Goal: Task Accomplishment & Management: Complete application form

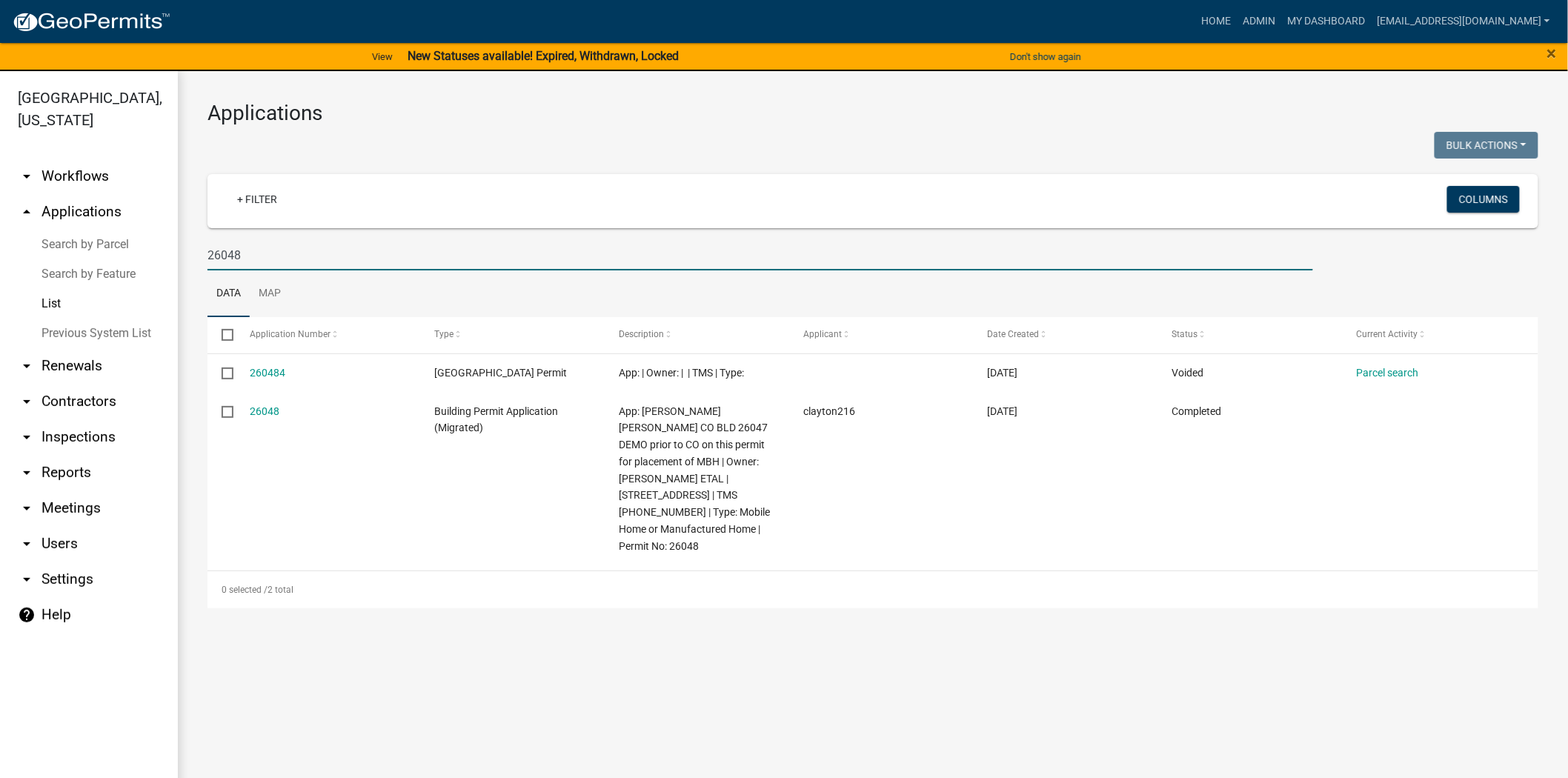
drag, startPoint x: 433, startPoint y: 248, endPoint x: 153, endPoint y: 255, distance: 280.1
click at [153, 255] on div "Jasper County, South Carolina arrow_drop_down Workflows List arrow_drop_up Appl…" at bounding box center [784, 433] width 1568 height 725
type input "26650"
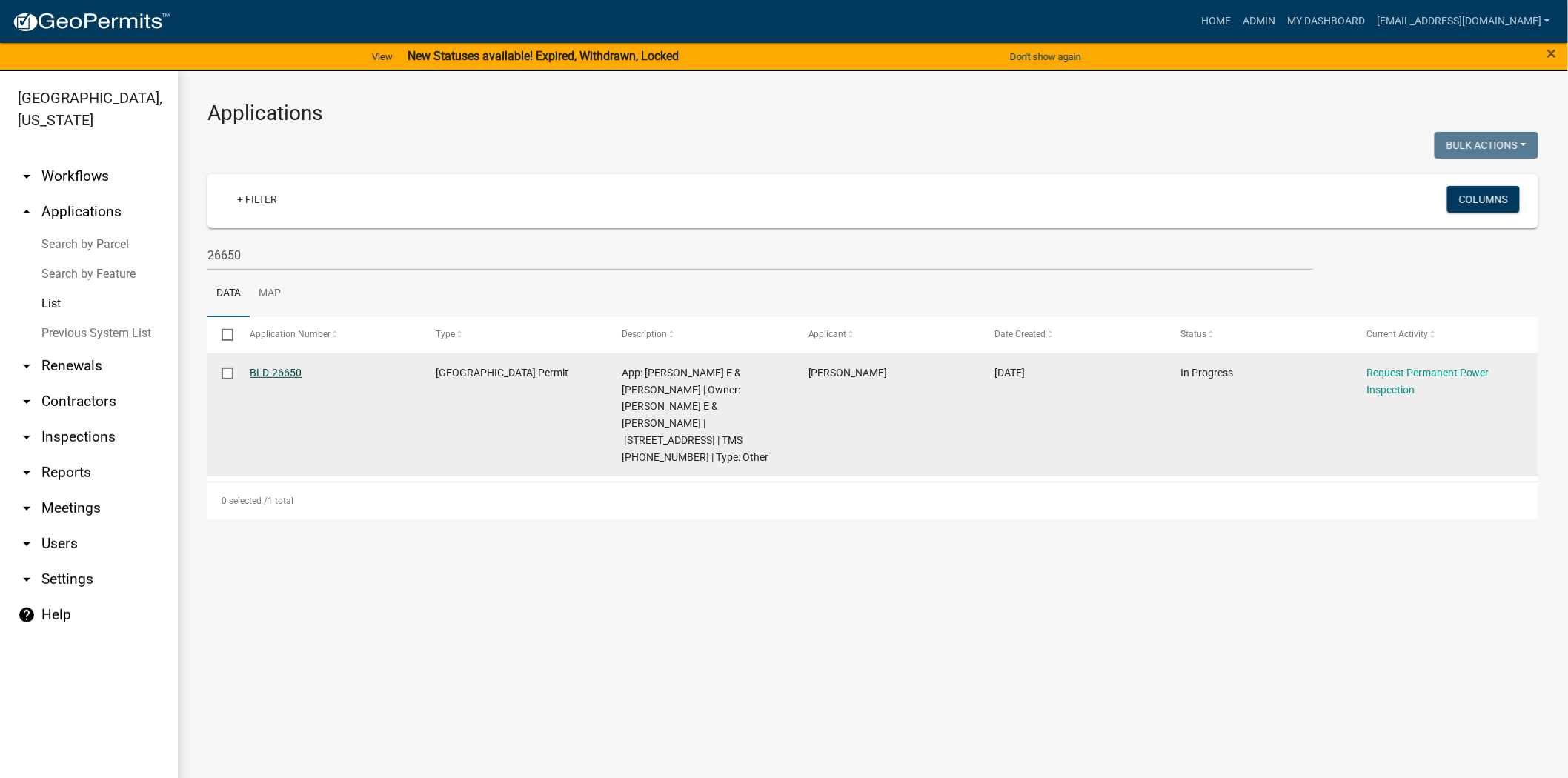
click at [267, 369] on link "BLD-26650" at bounding box center [276, 373] width 52 height 12
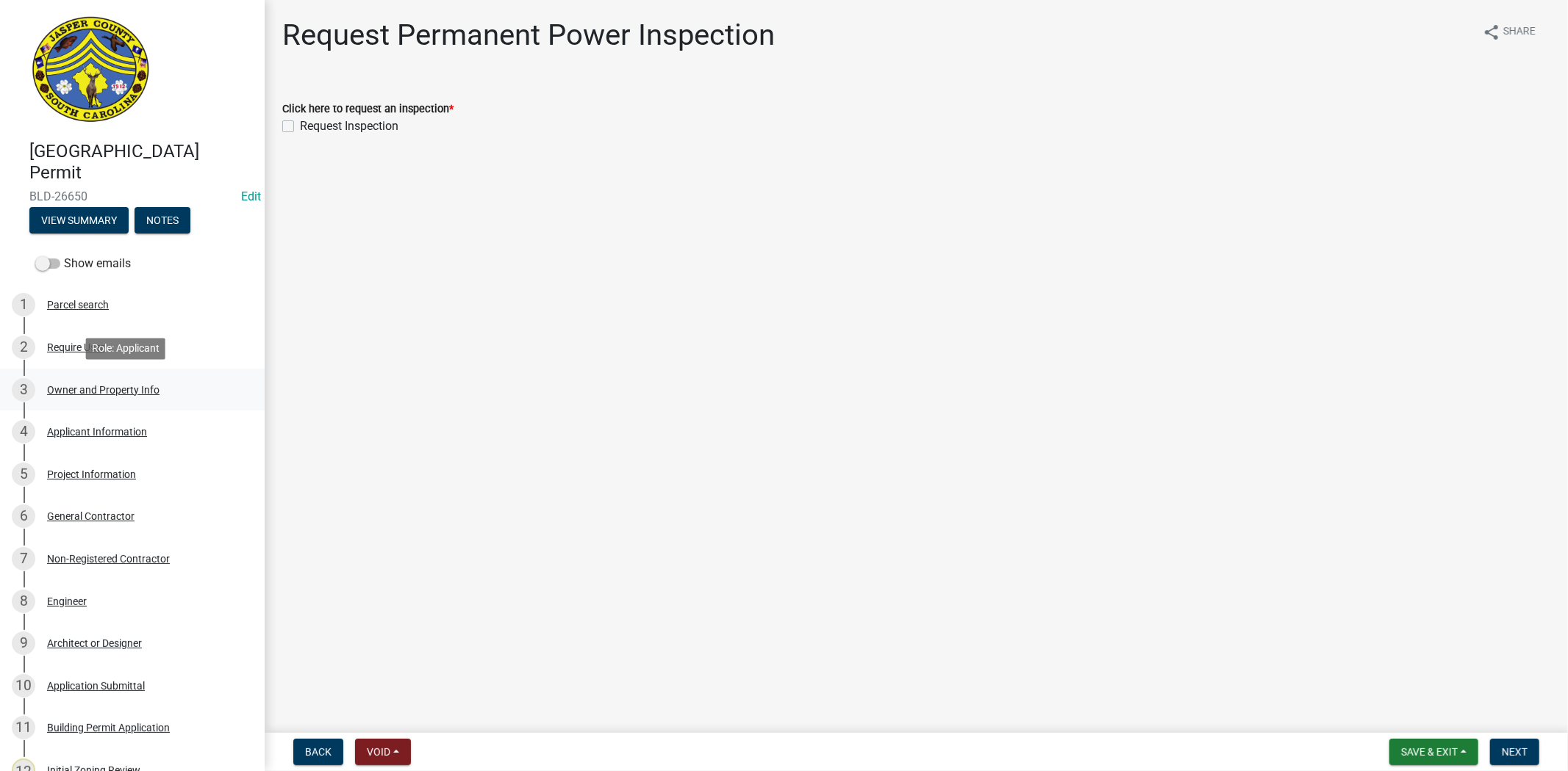
click at [104, 385] on div "Owner and Property Info" at bounding box center [103, 390] width 113 height 10
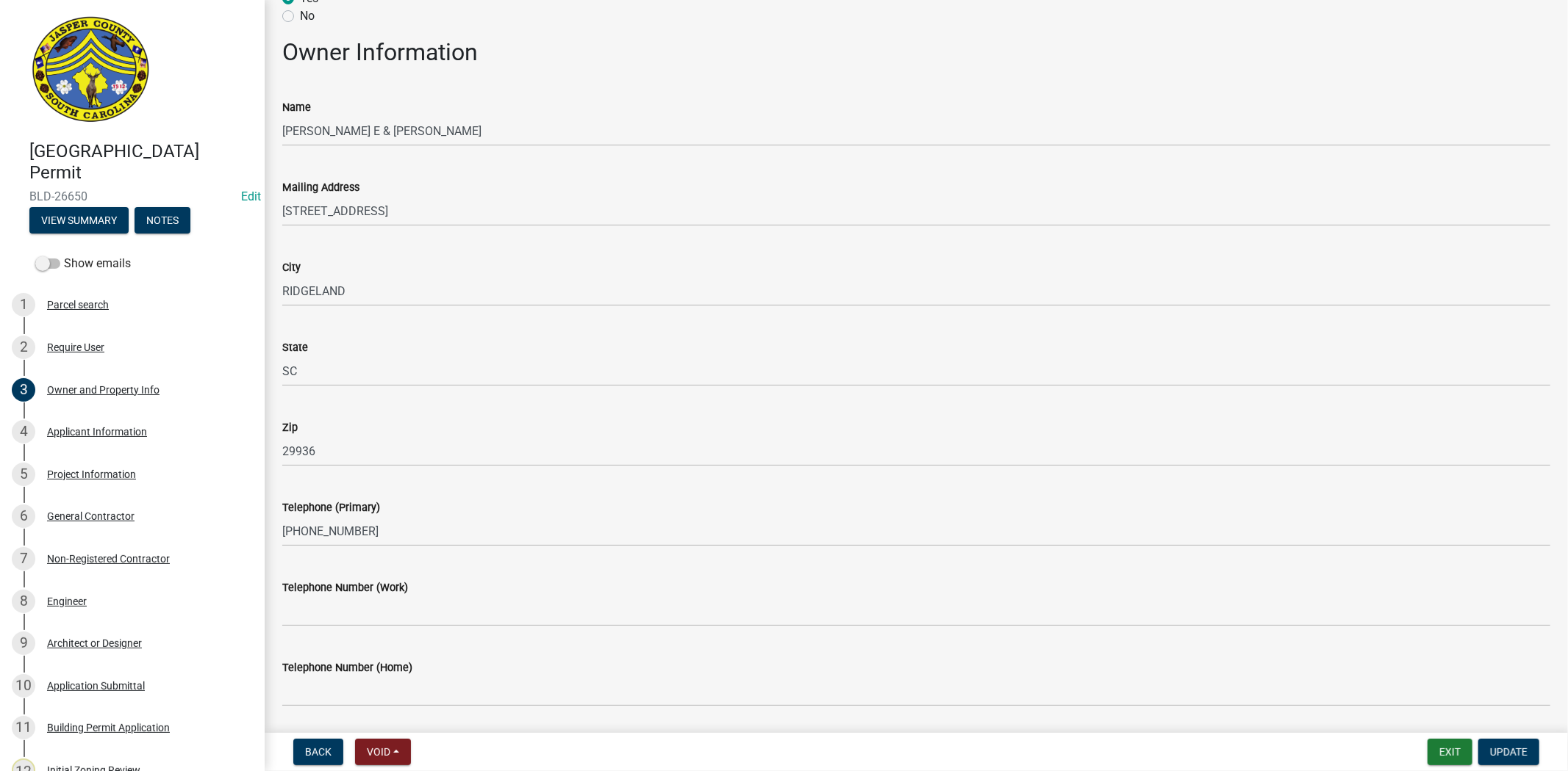
scroll to position [82, 0]
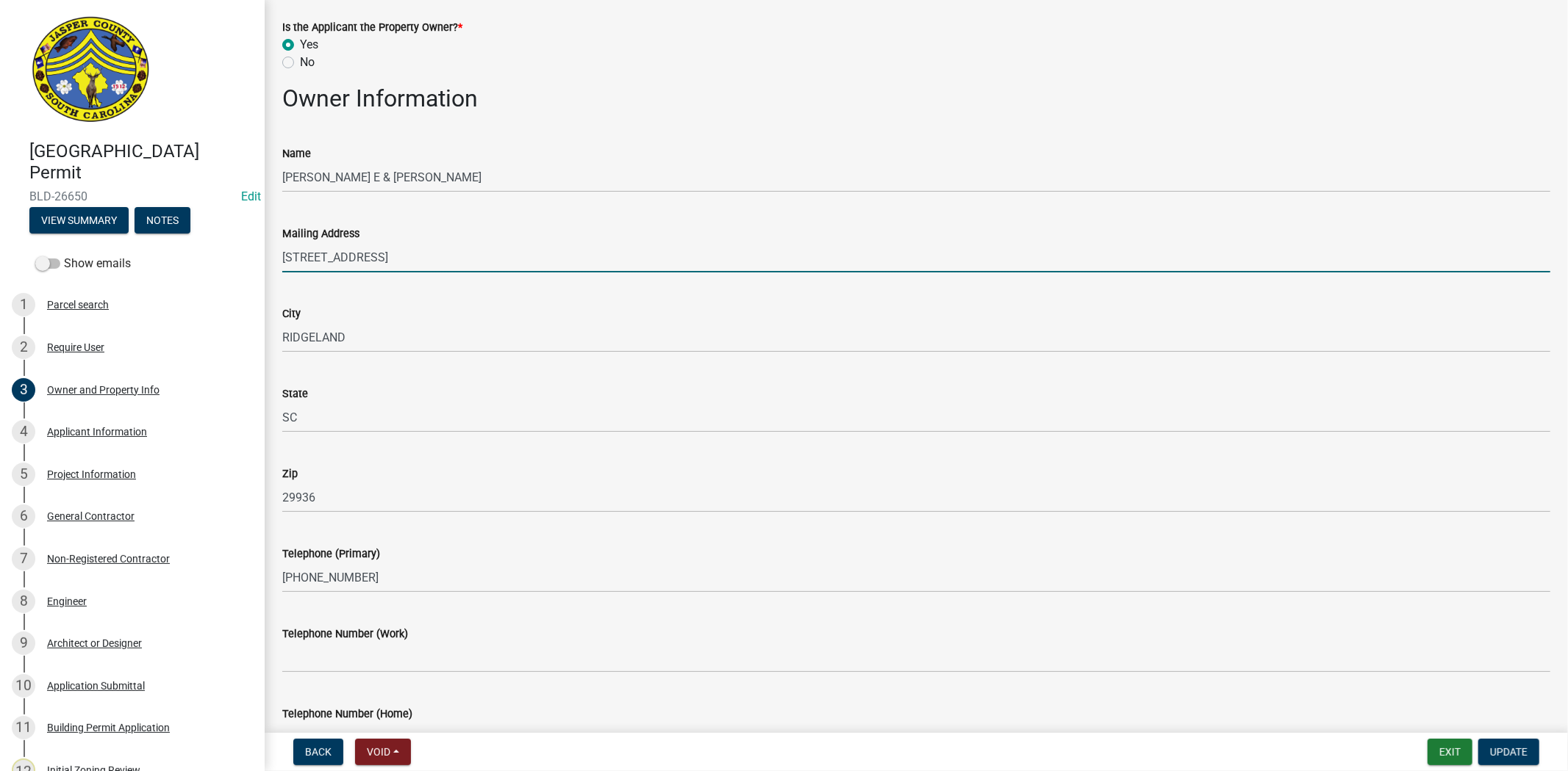
click at [421, 257] on input "1541 GREAT SWAMP ROAD" at bounding box center [915, 258] width 1268 height 30
type input "1541 GREAT SWAMP RD"
click at [1501, 749] on span "Update" at bounding box center [1508, 753] width 37 height 12
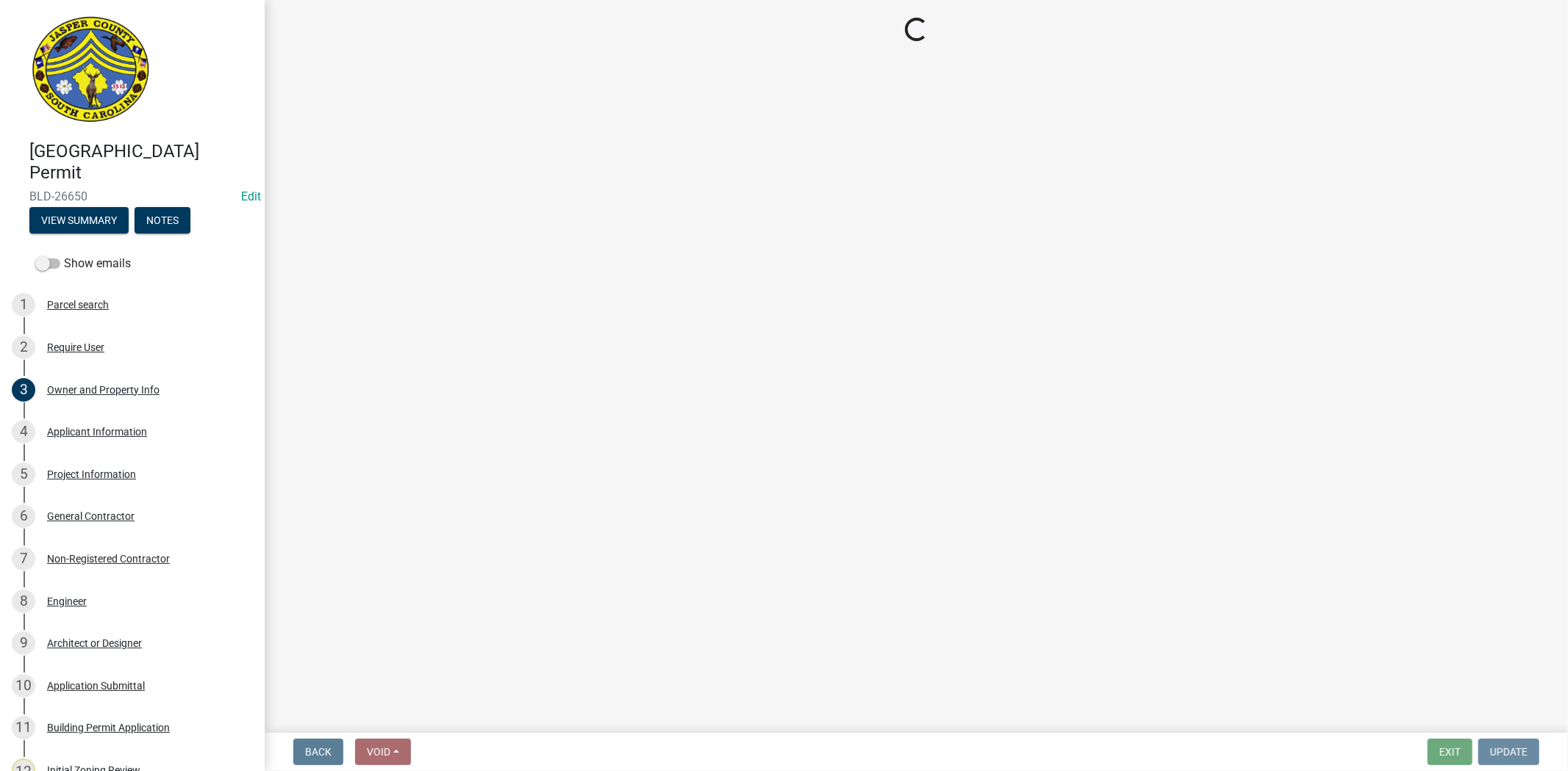
scroll to position [0, 0]
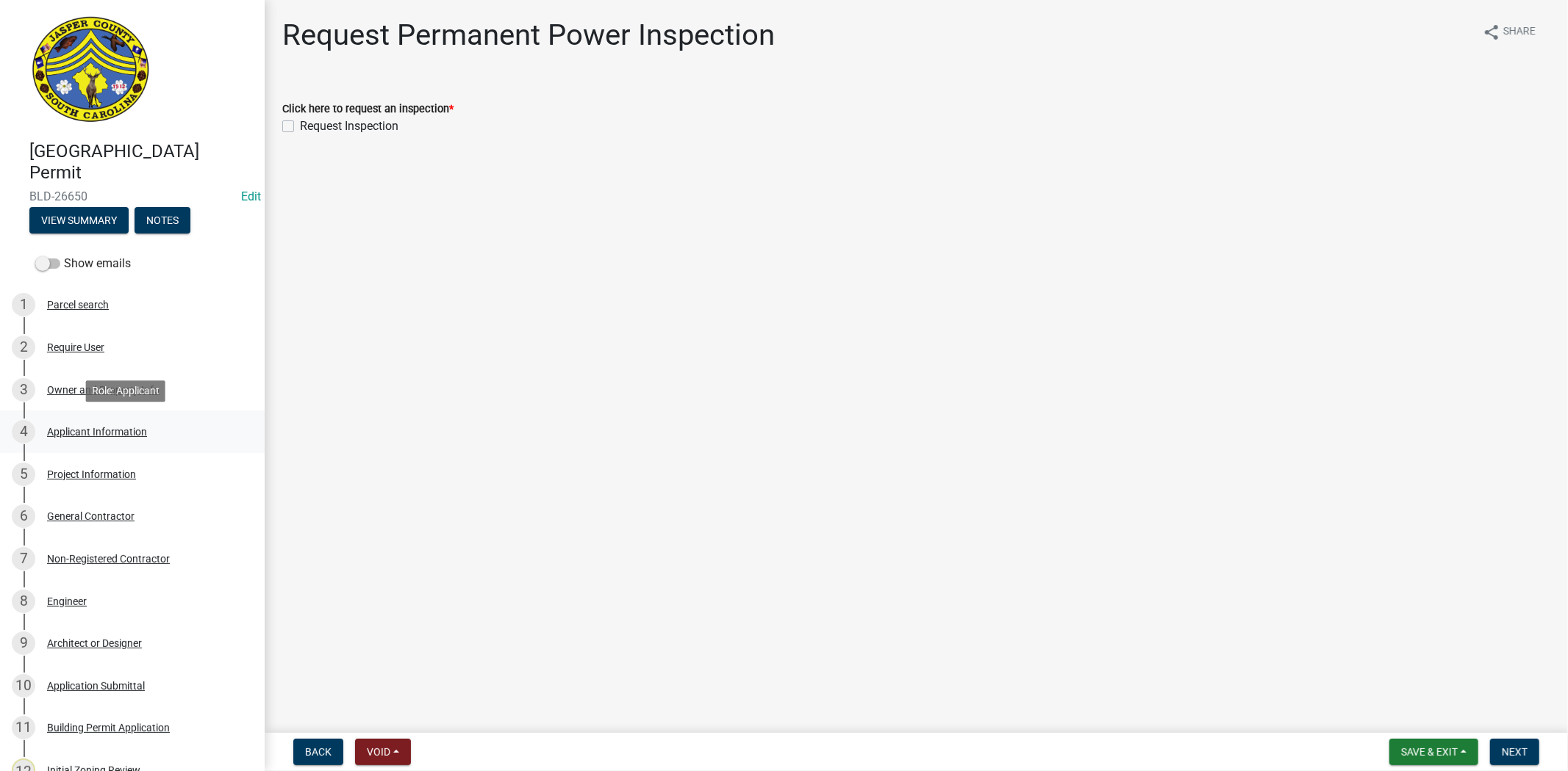
click at [105, 431] on div "Applicant Information" at bounding box center [96, 432] width 100 height 10
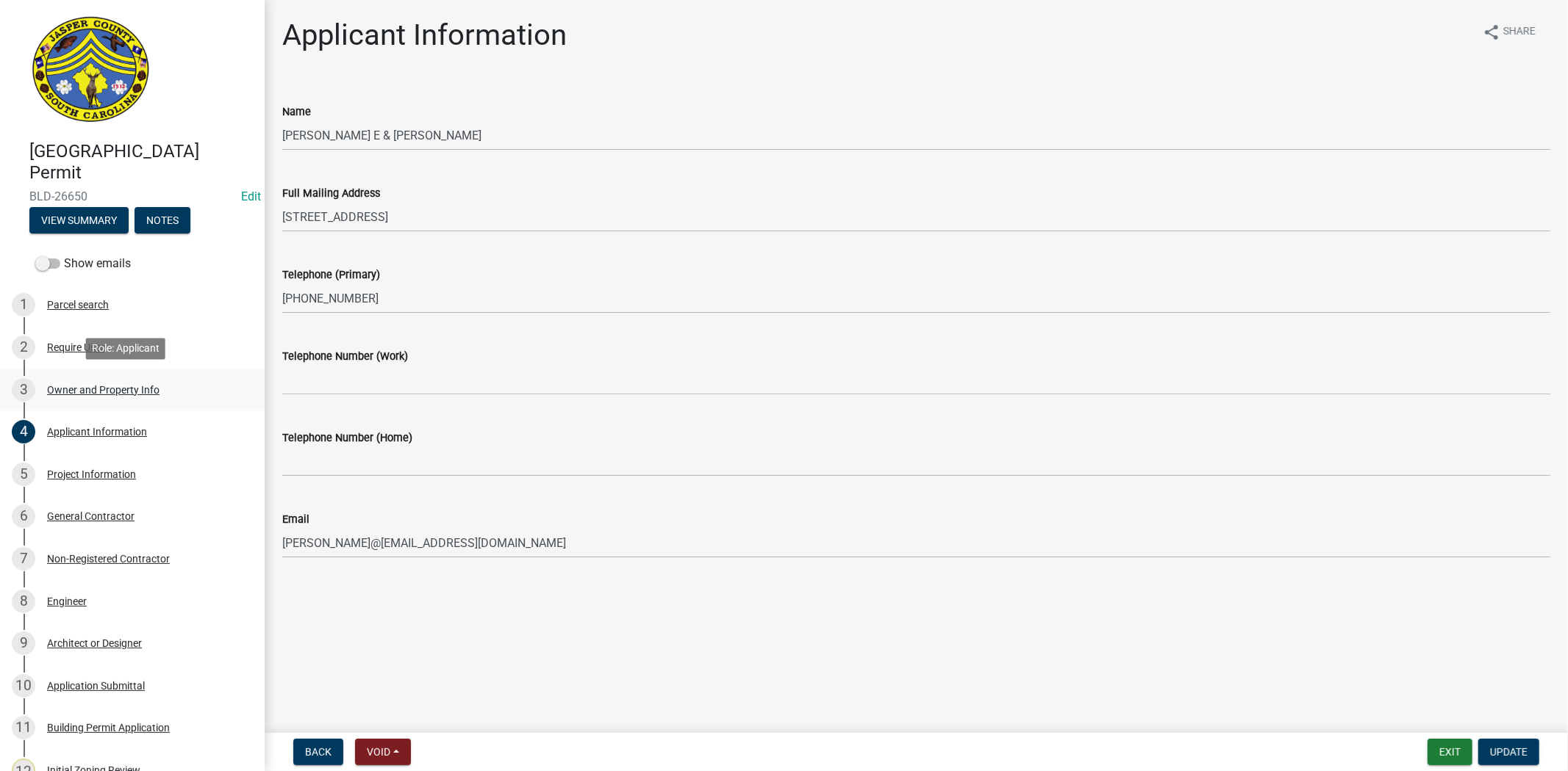
click at [125, 397] on div "3 Owner and Property Info" at bounding box center [127, 389] width 229 height 23
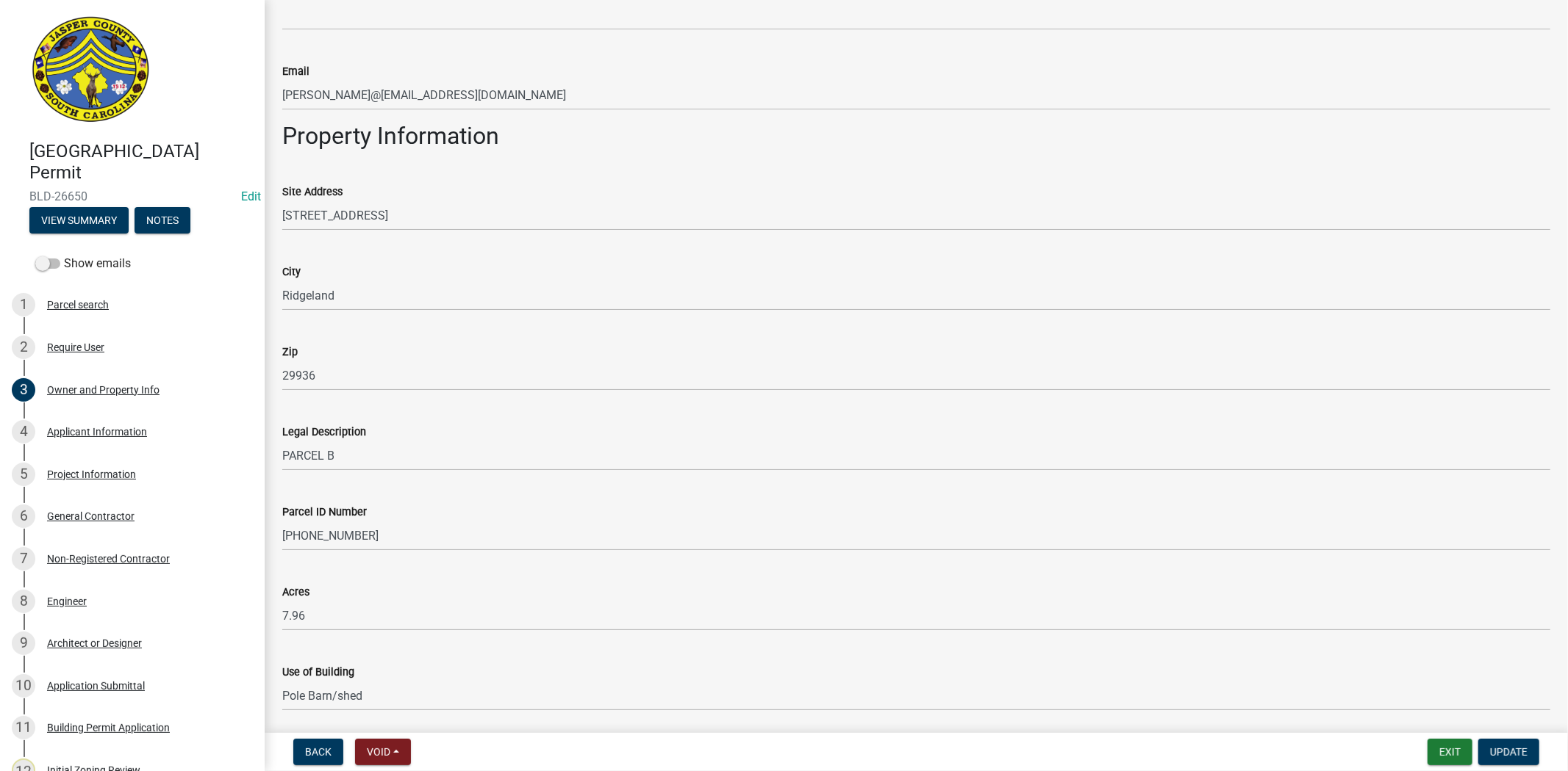
scroll to position [857, 0]
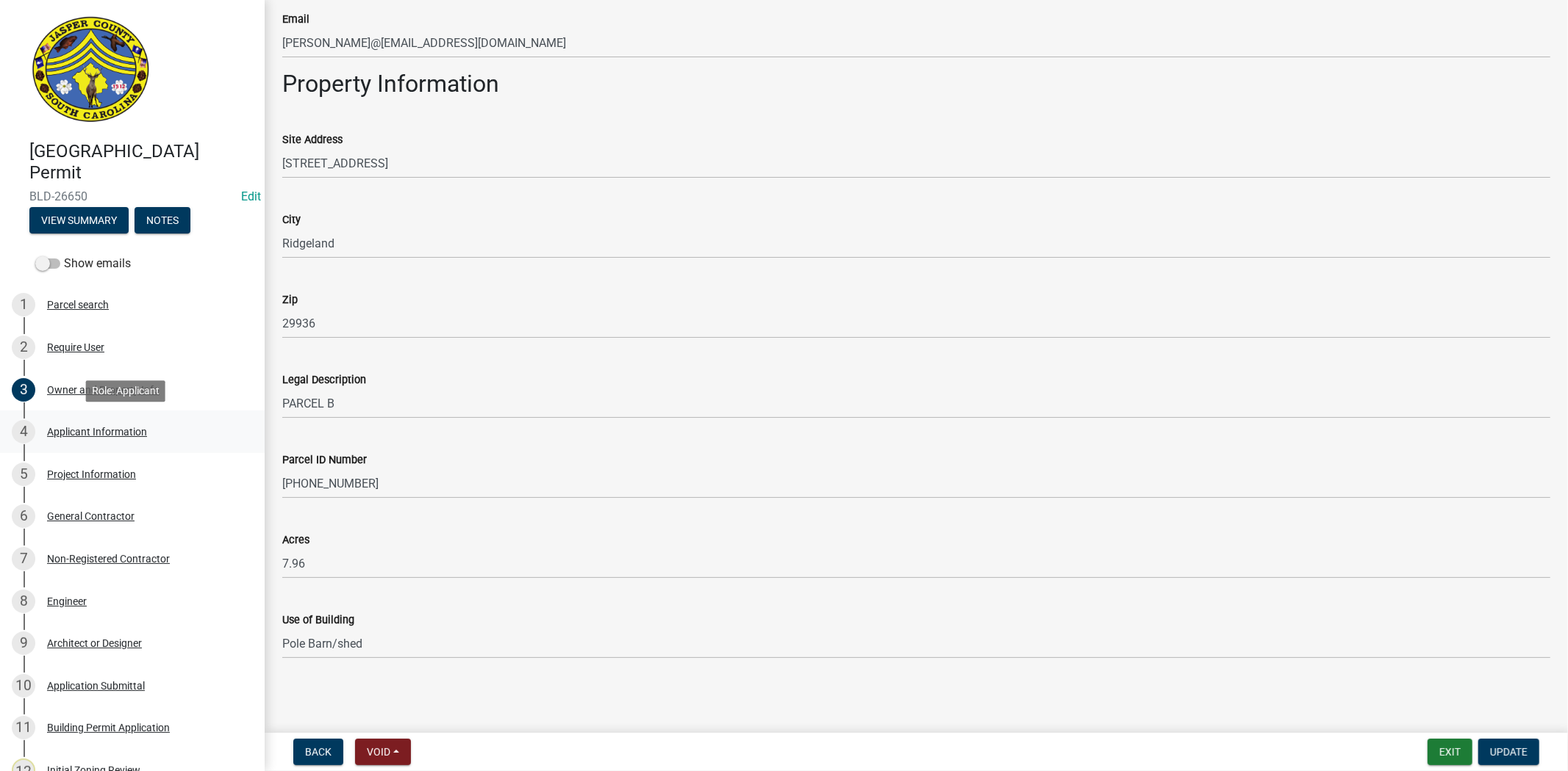
click at [123, 438] on div "4 Applicant Information" at bounding box center [127, 432] width 229 height 23
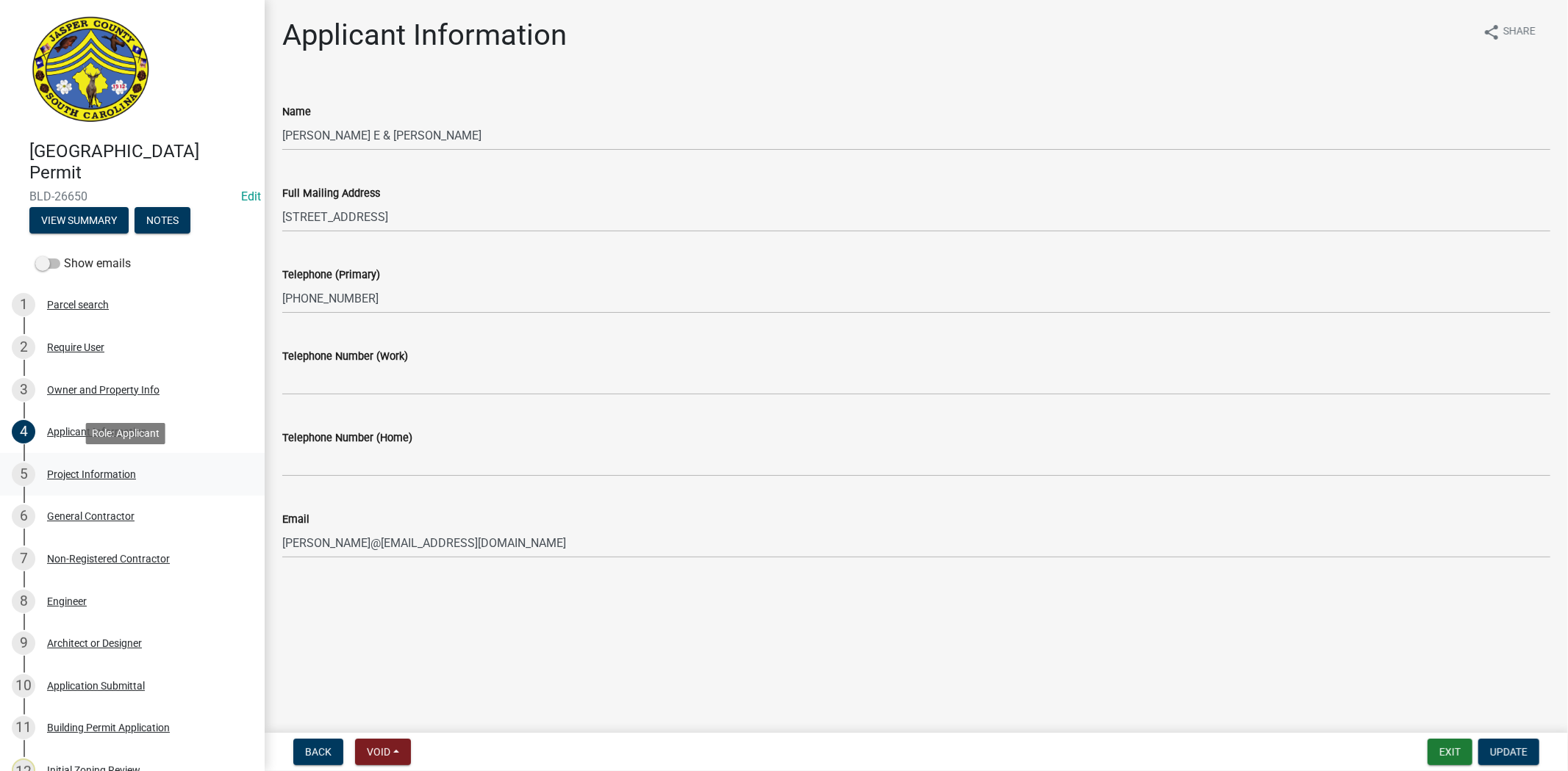
click at [74, 473] on div "Project Information" at bounding box center [91, 474] width 89 height 10
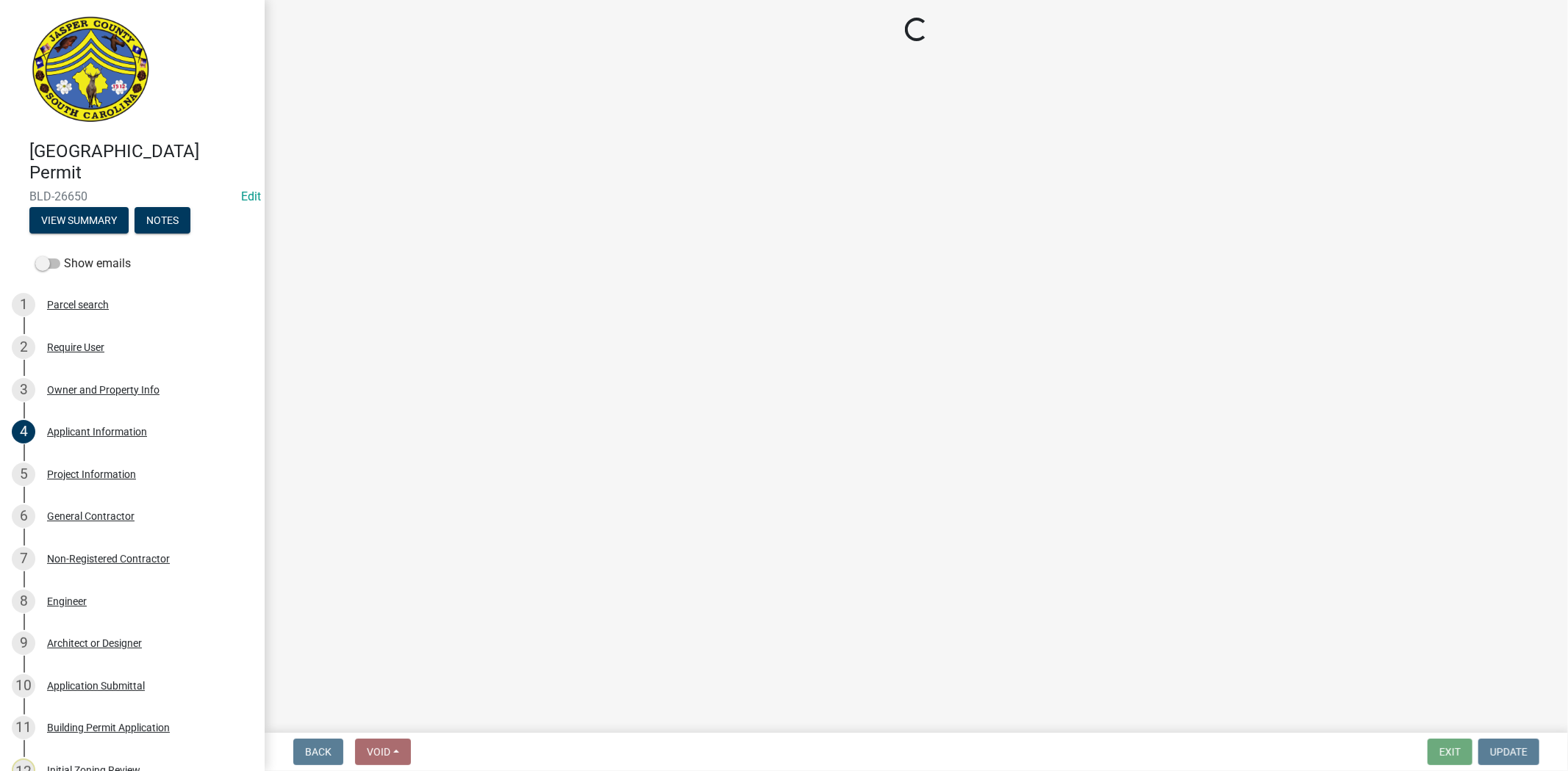
select select "ac44dbd2-ed4d-4a0c-b9f1-24d531eaee1a"
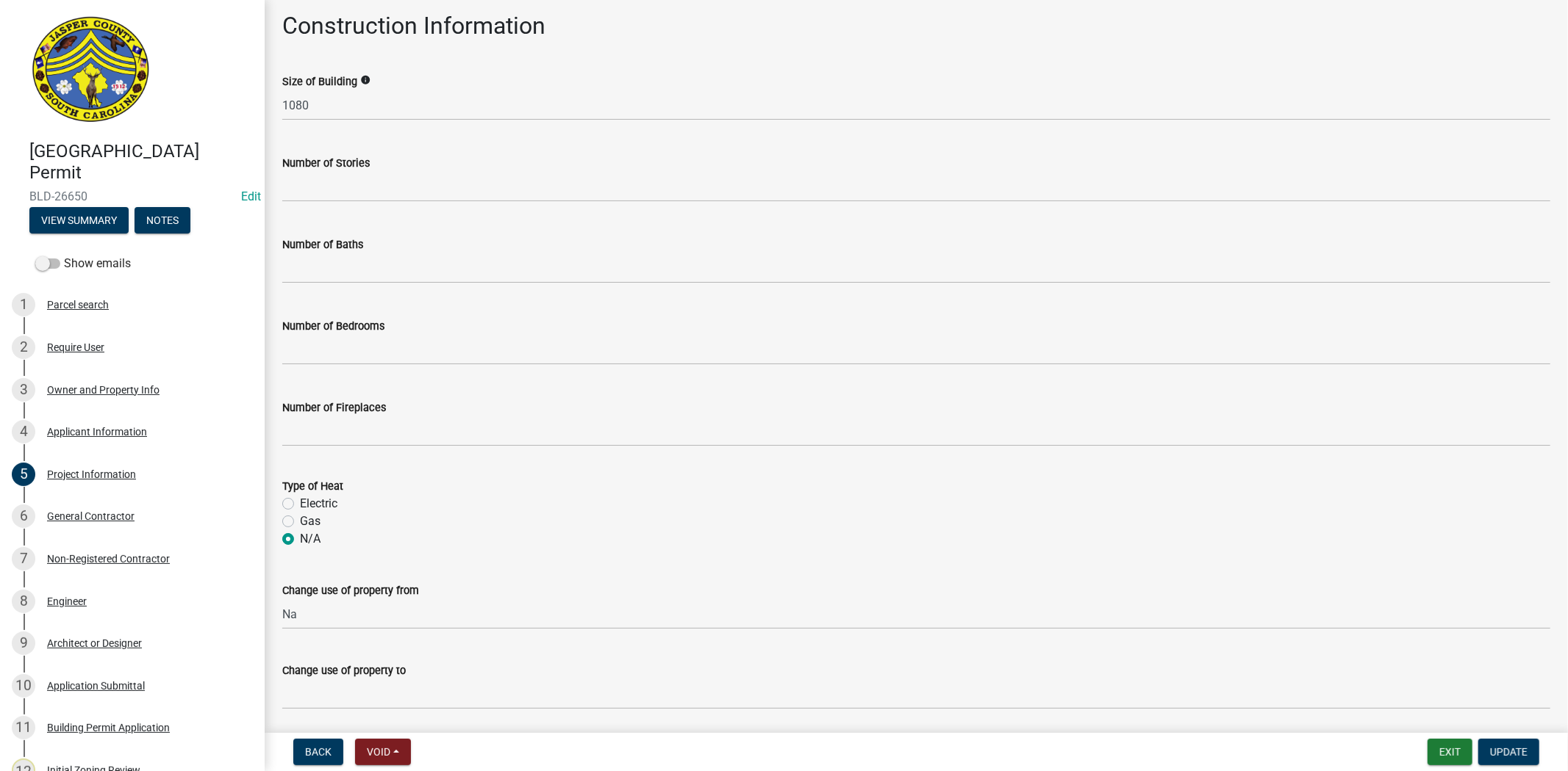
scroll to position [648, 0]
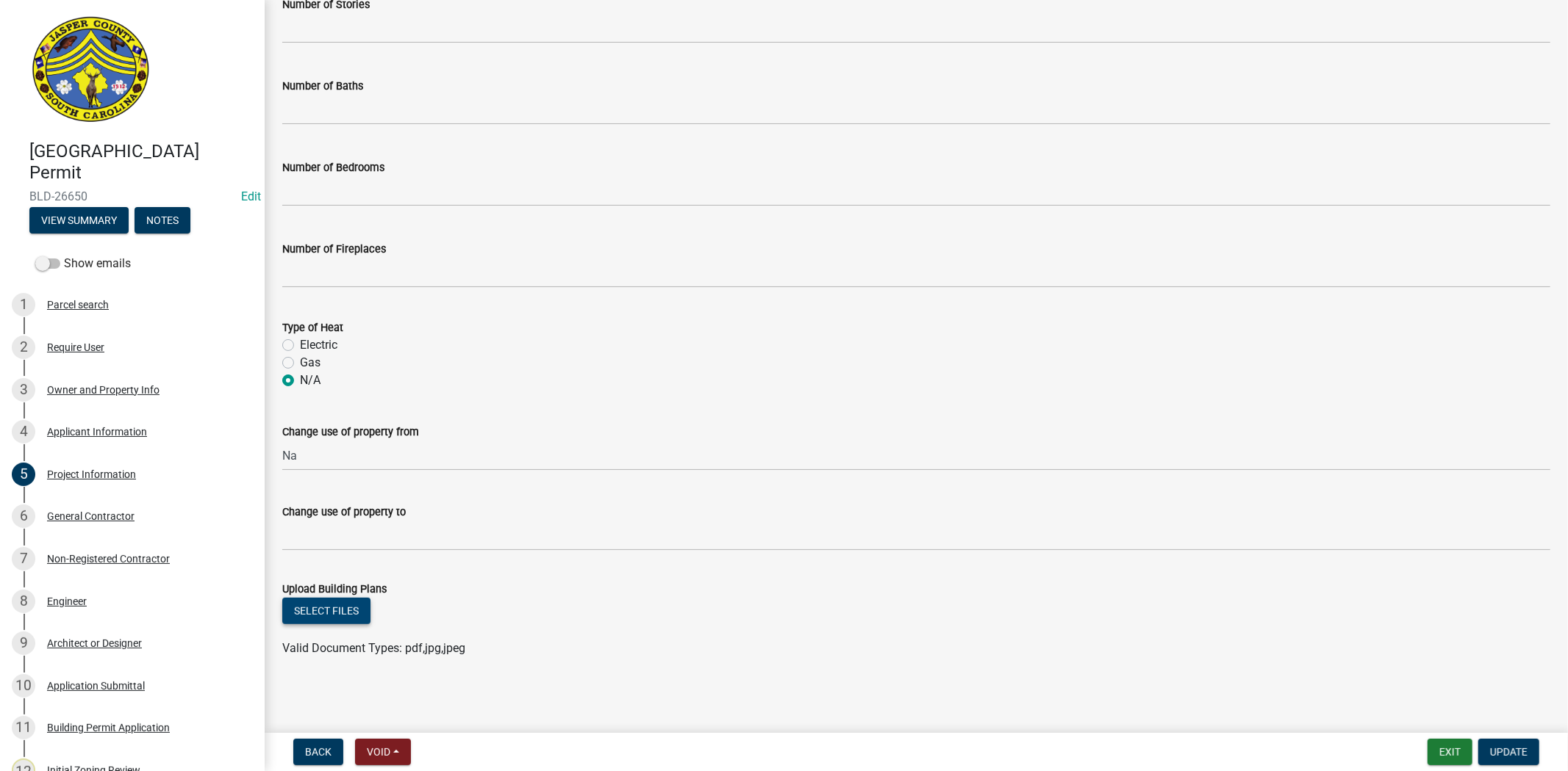
click at [339, 617] on button "Select files" at bounding box center [326, 611] width 89 height 26
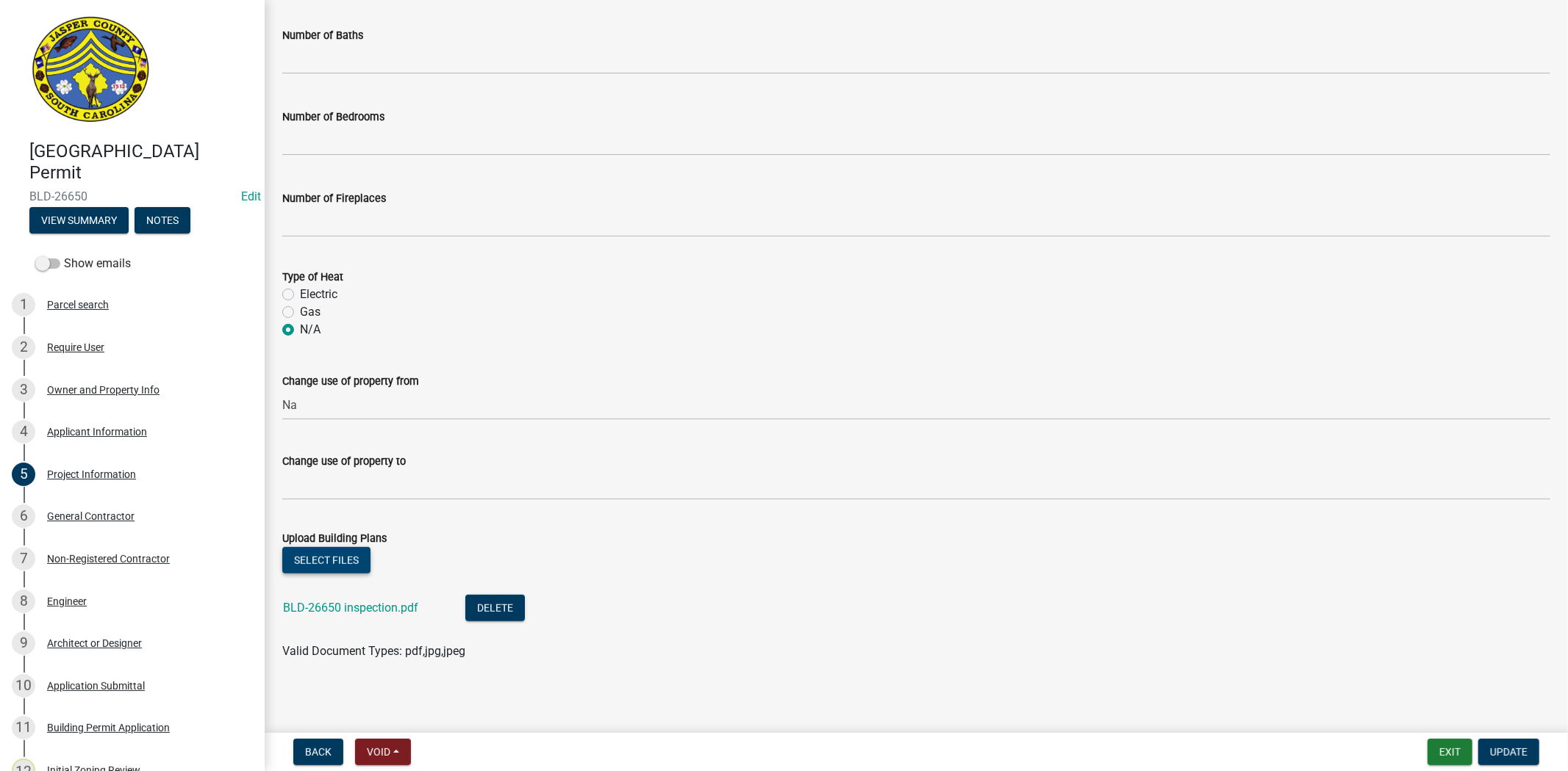
scroll to position [702, 0]
click at [1505, 752] on span "Update" at bounding box center [1508, 753] width 37 height 12
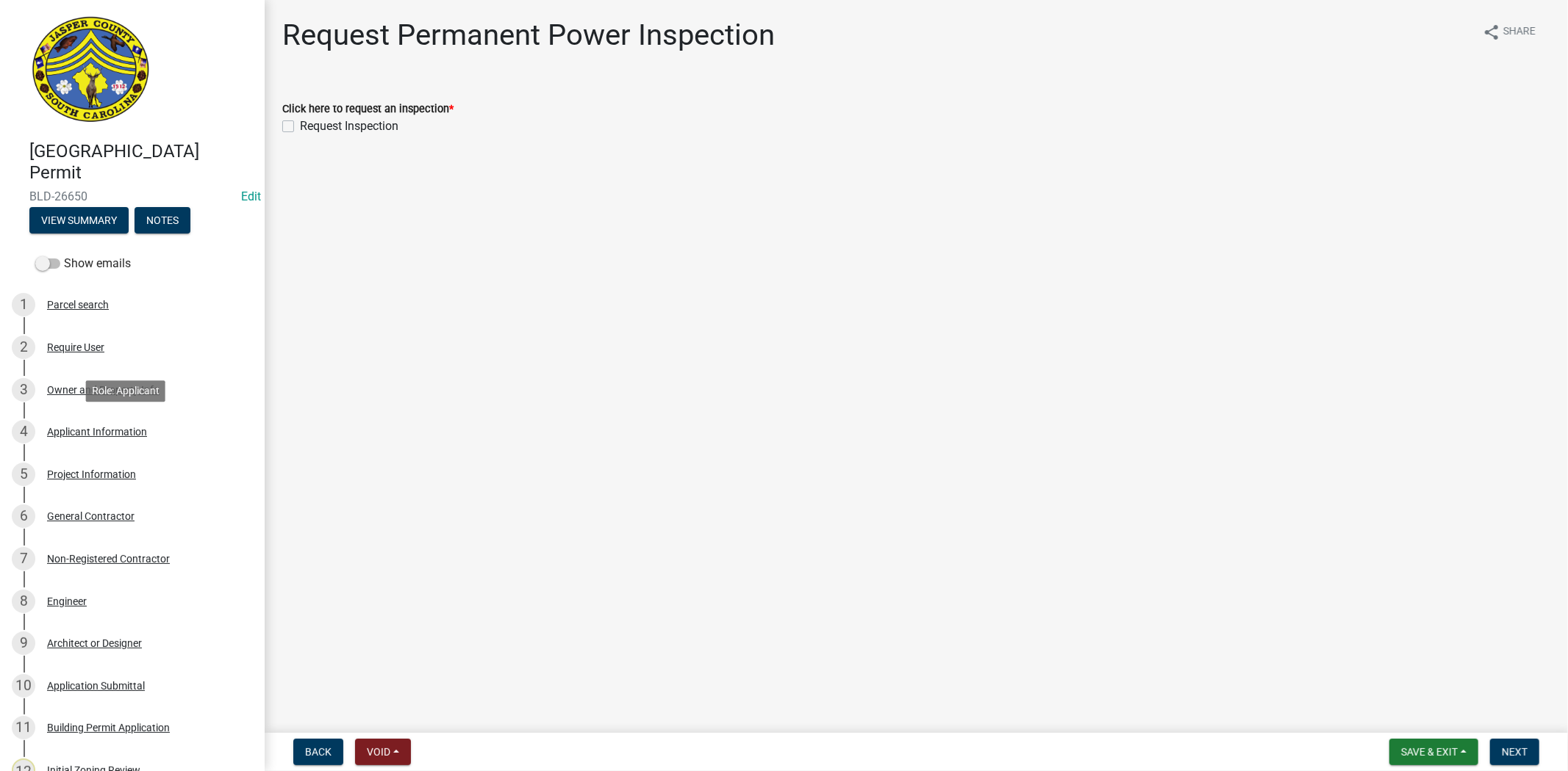
click at [121, 438] on div "4 Applicant Information" at bounding box center [127, 432] width 229 height 23
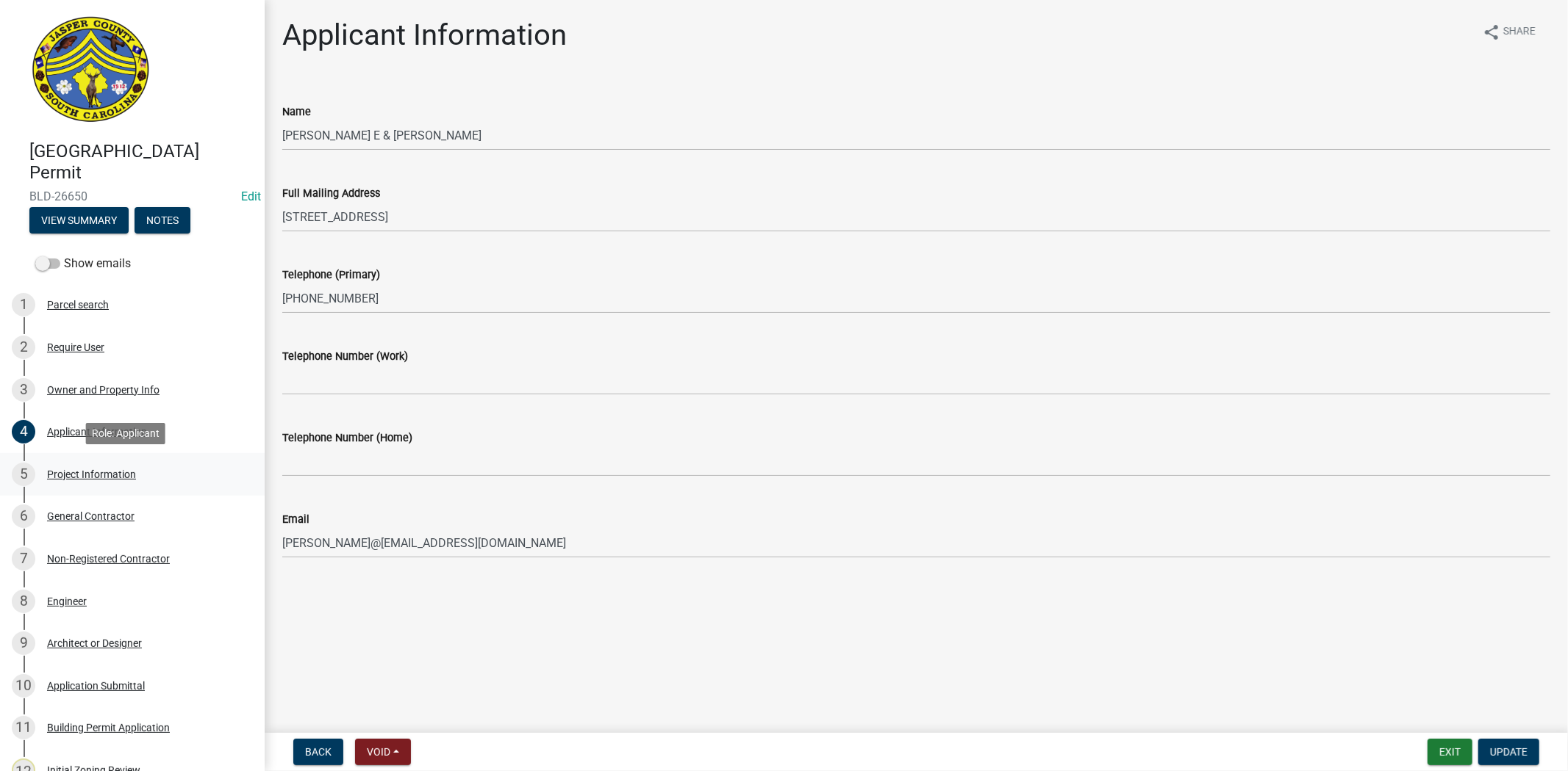
click at [113, 470] on div "Project Information" at bounding box center [91, 474] width 89 height 10
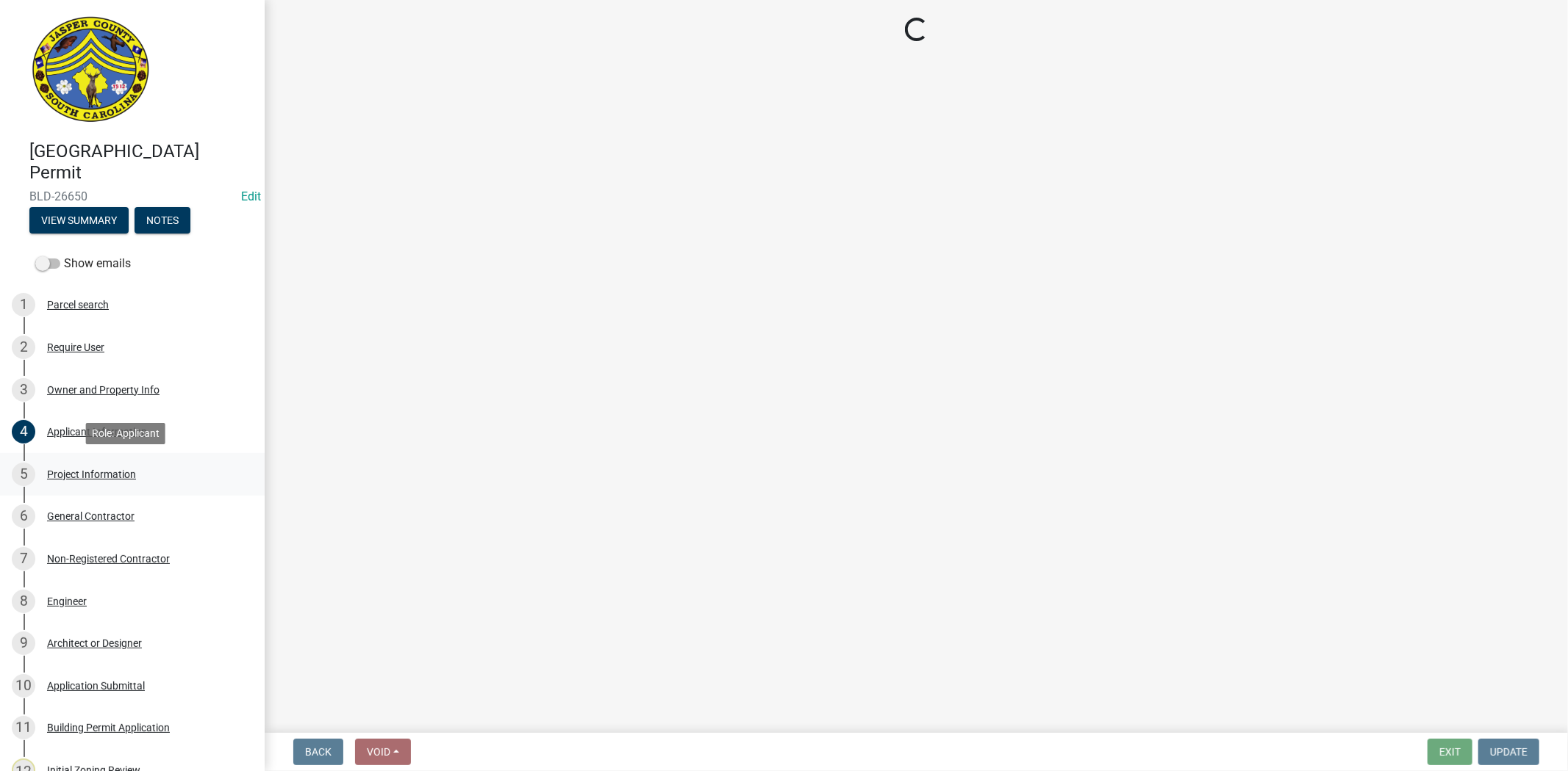
select select "ac44dbd2-ed4d-4a0c-b9f1-24d531eaee1a"
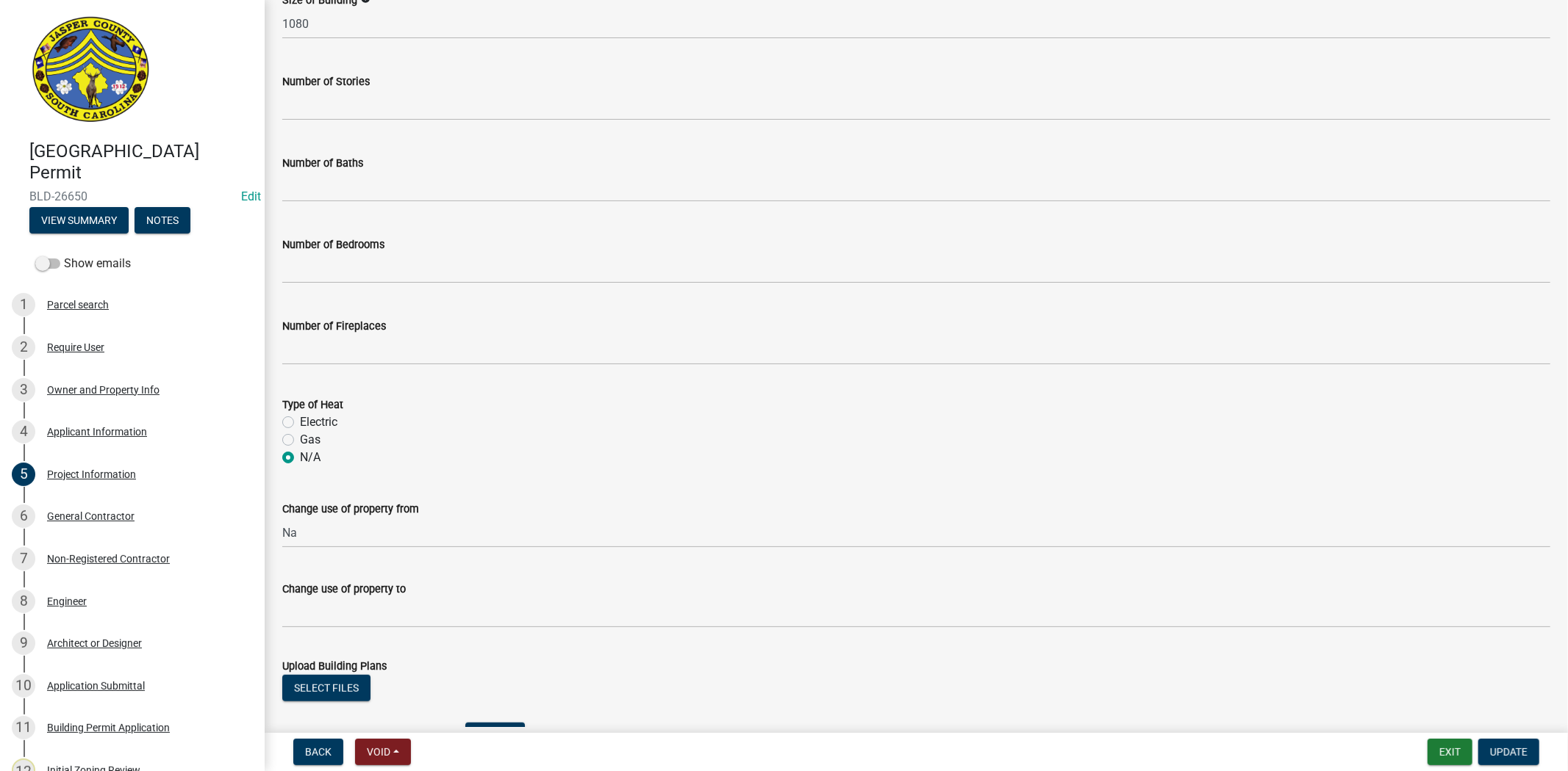
scroll to position [702, 0]
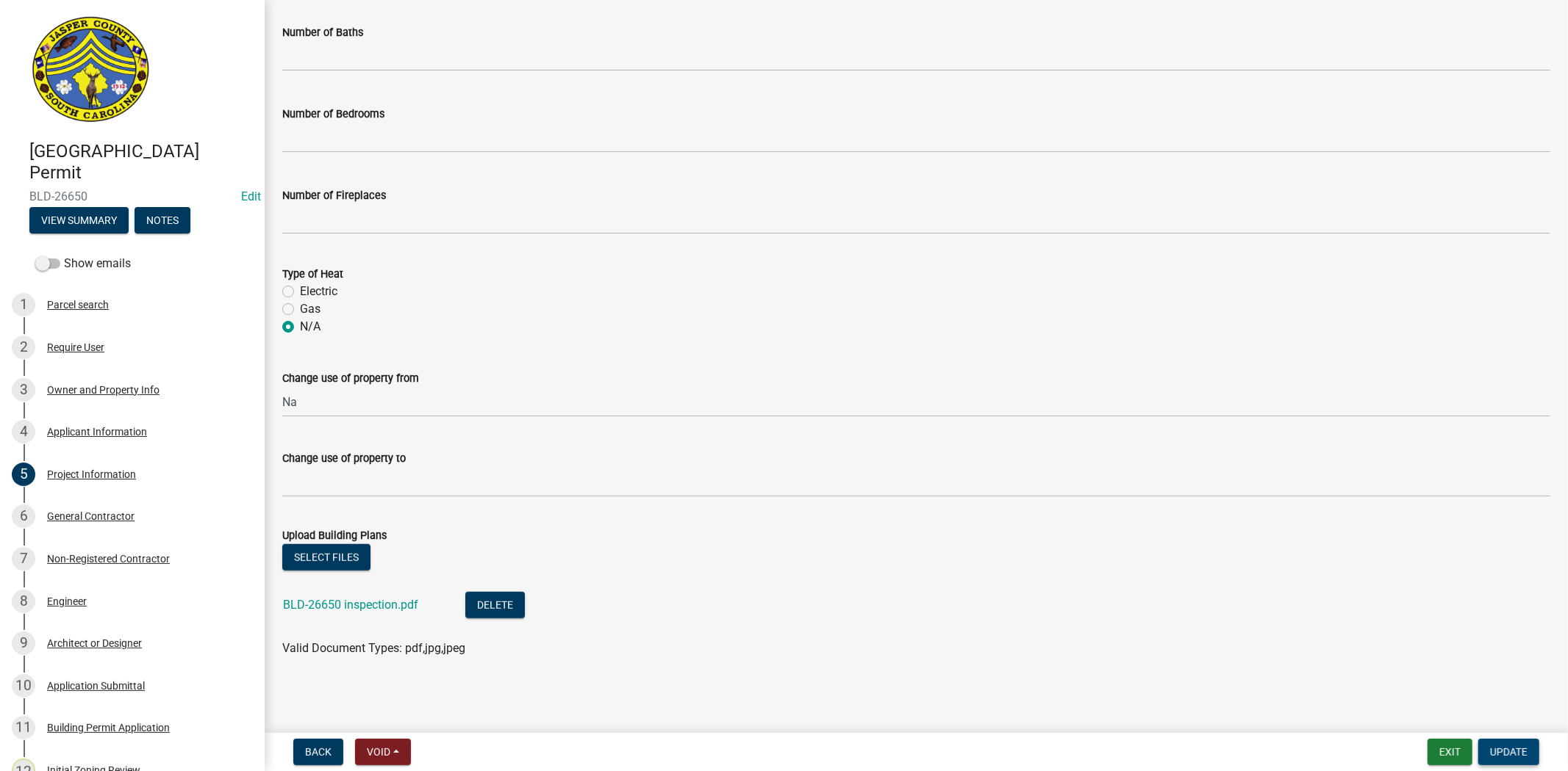
click at [1518, 751] on span "Update" at bounding box center [1508, 753] width 37 height 12
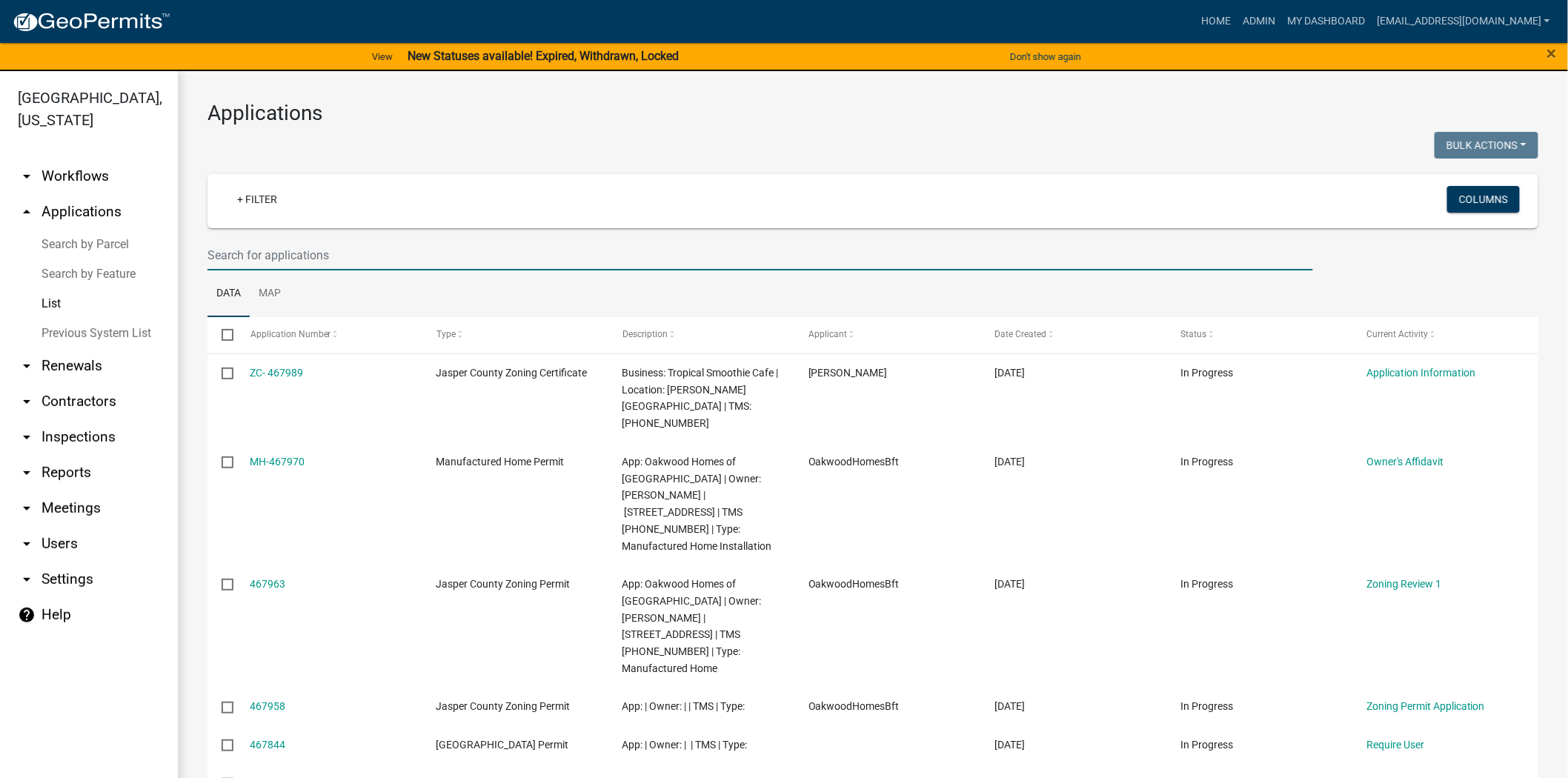
click at [366, 250] on input "text" at bounding box center [760, 255] width 1106 height 31
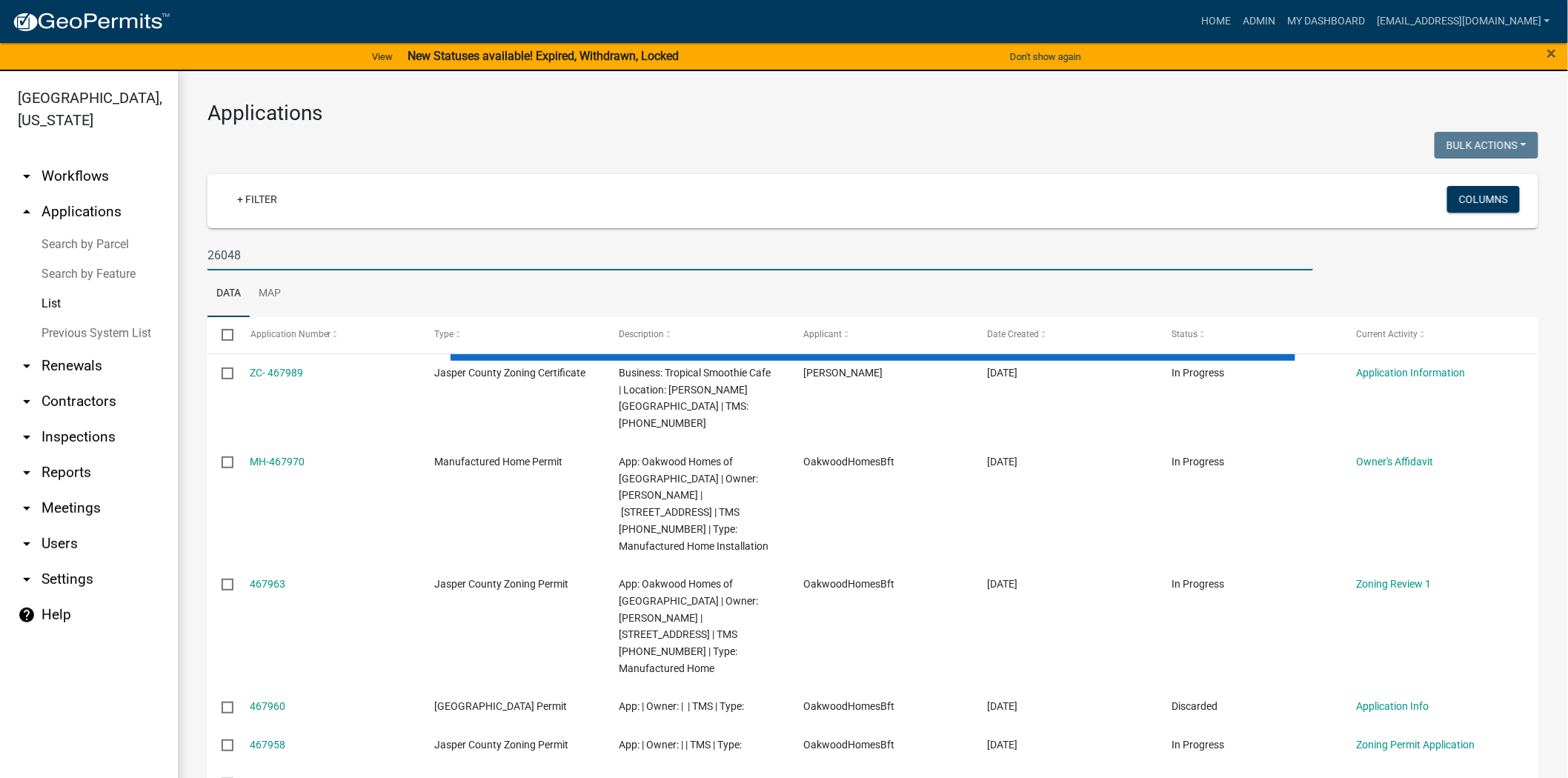
type input "26048"
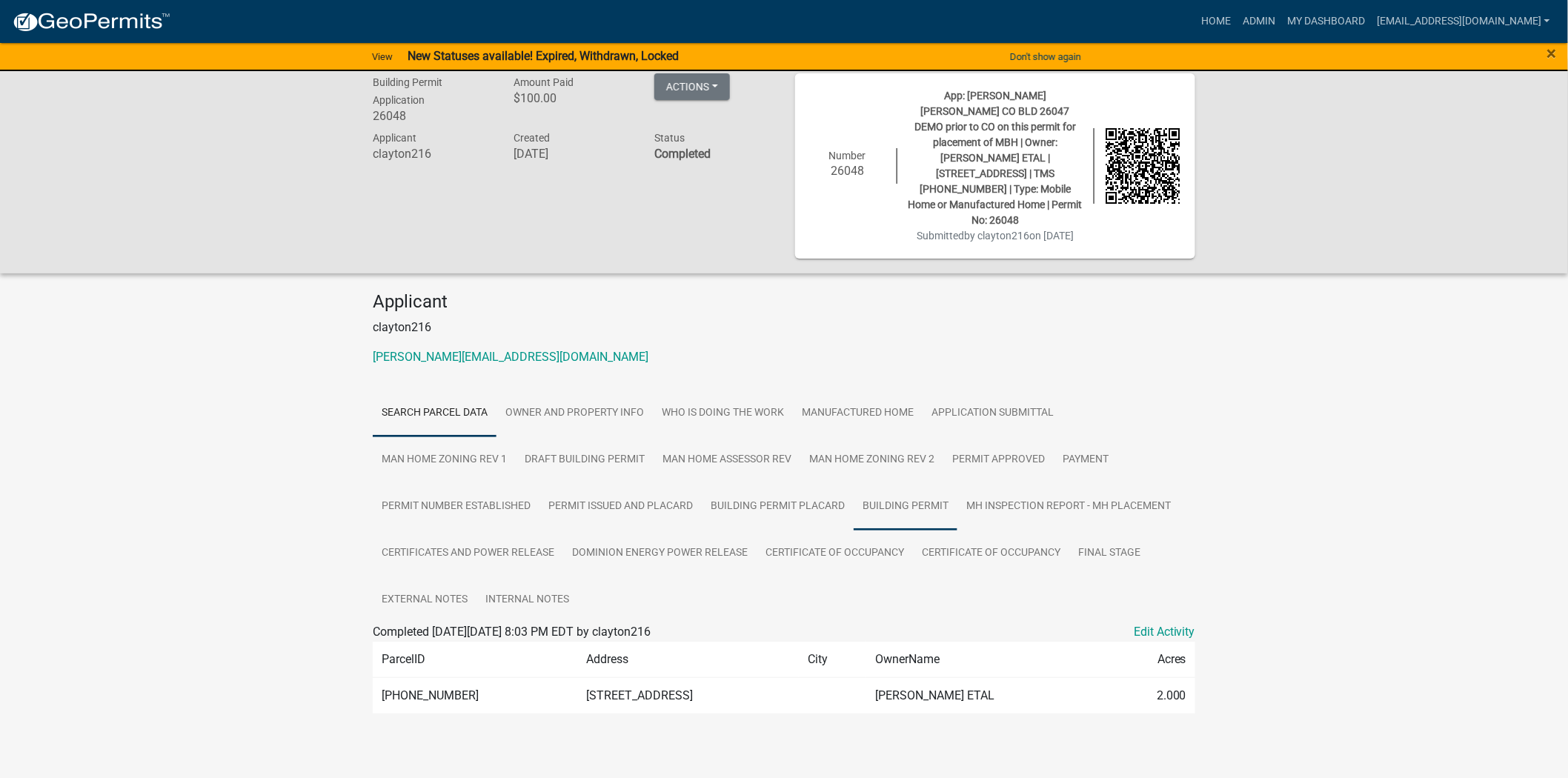
scroll to position [23, 0]
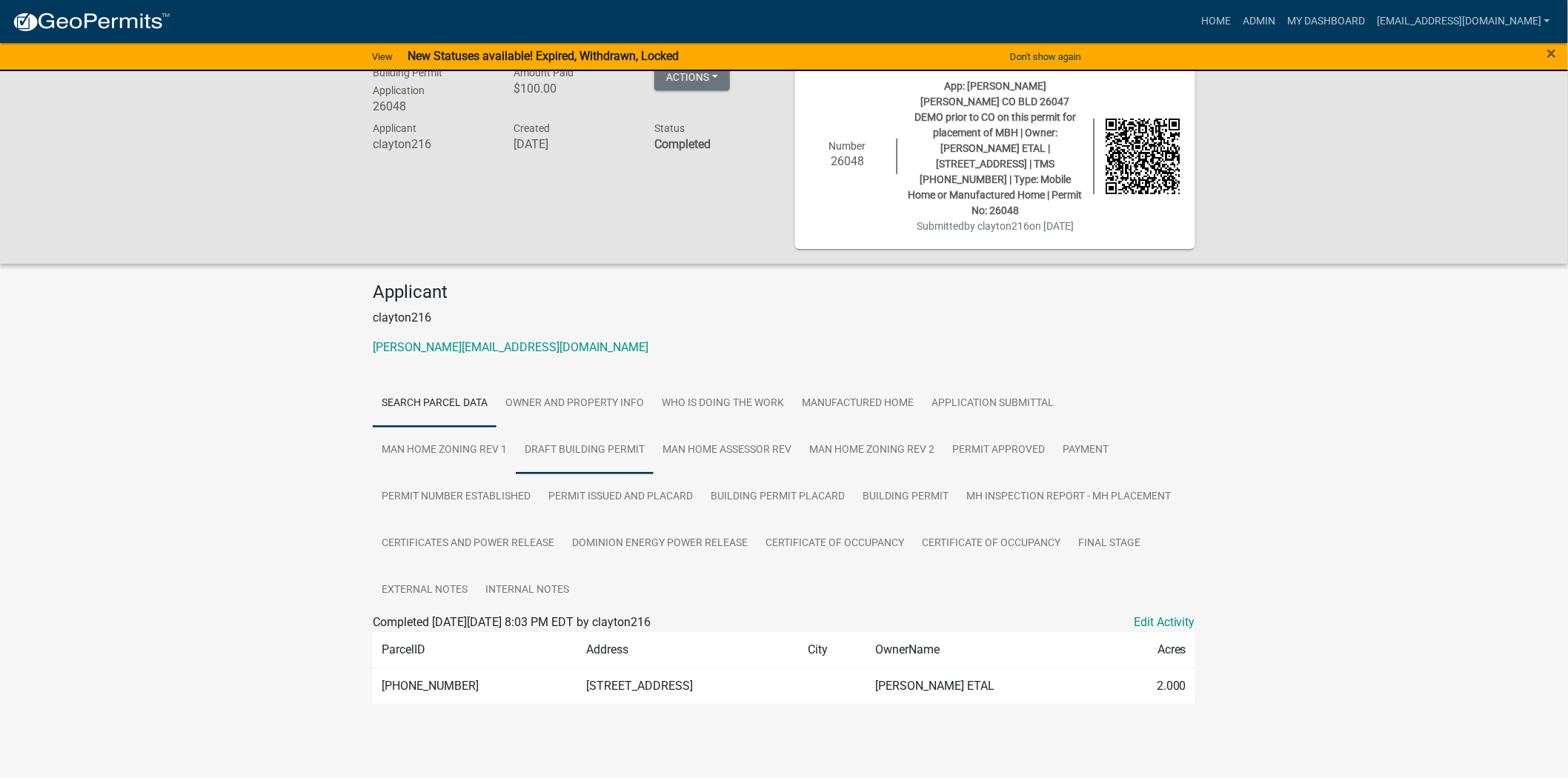
click at [597, 442] on link "DRAFT Building Permit" at bounding box center [585, 451] width 138 height 47
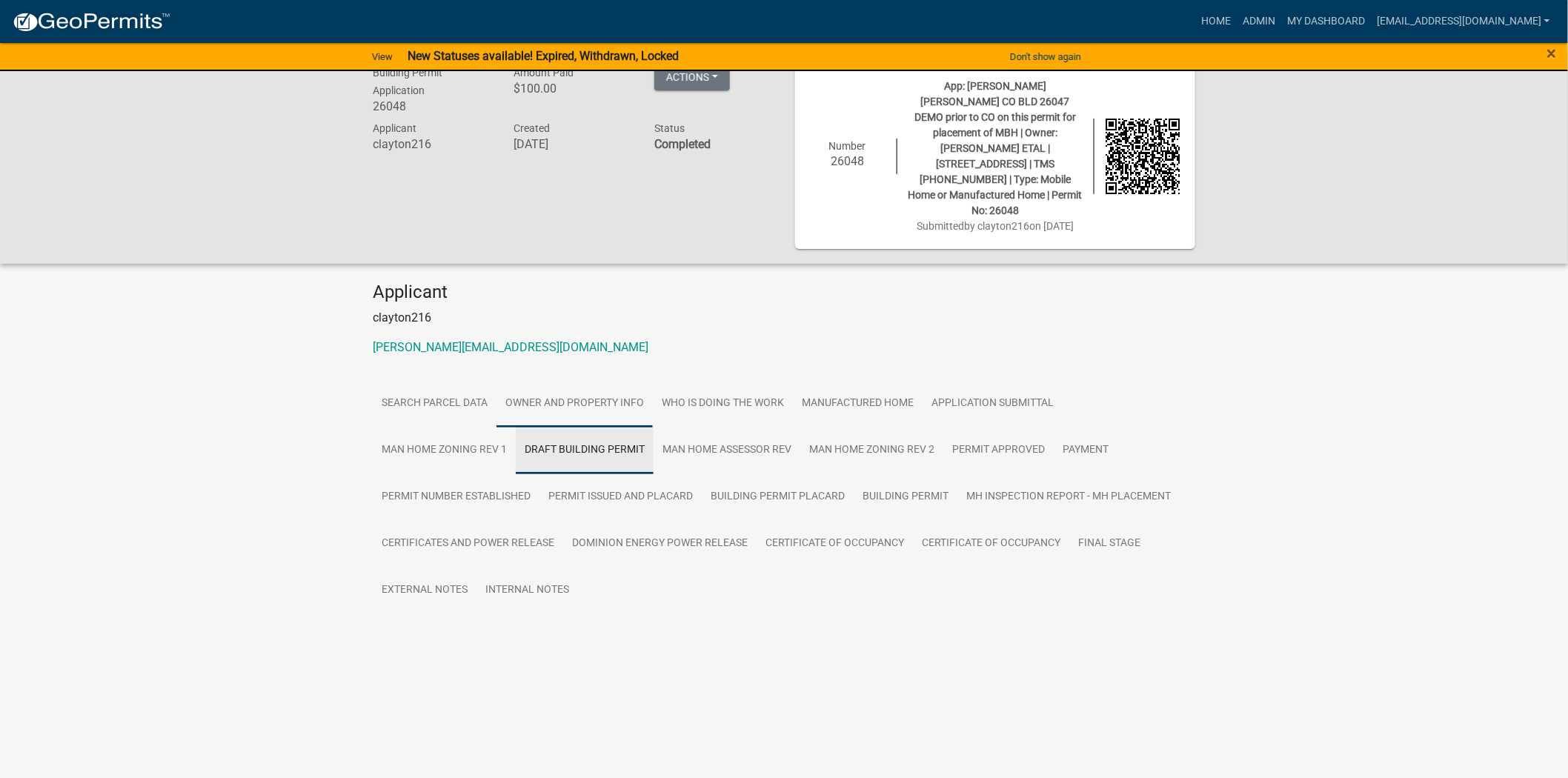
scroll to position [0, 0]
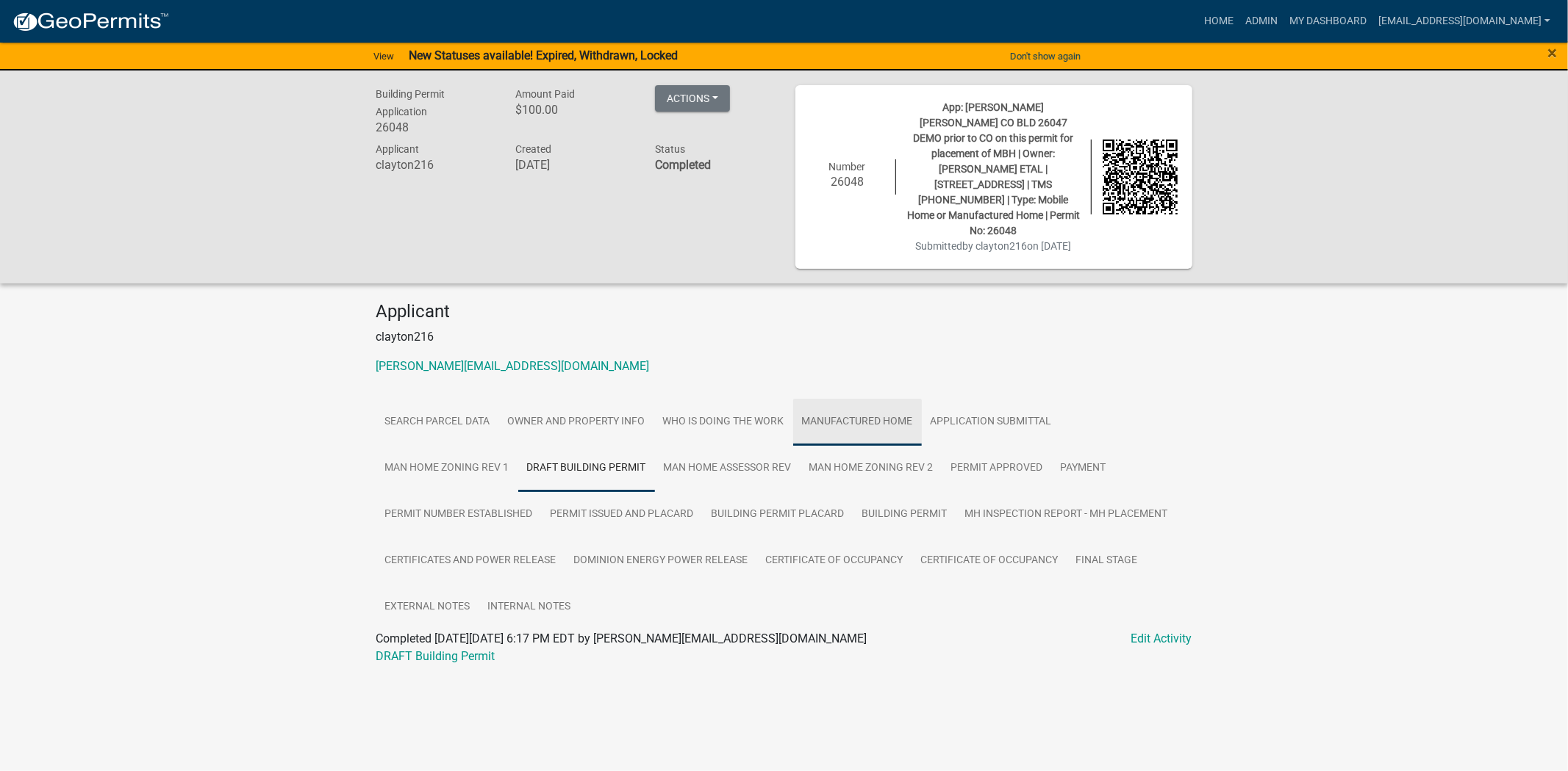
click at [906, 423] on link "Manufactured Home" at bounding box center [857, 422] width 128 height 47
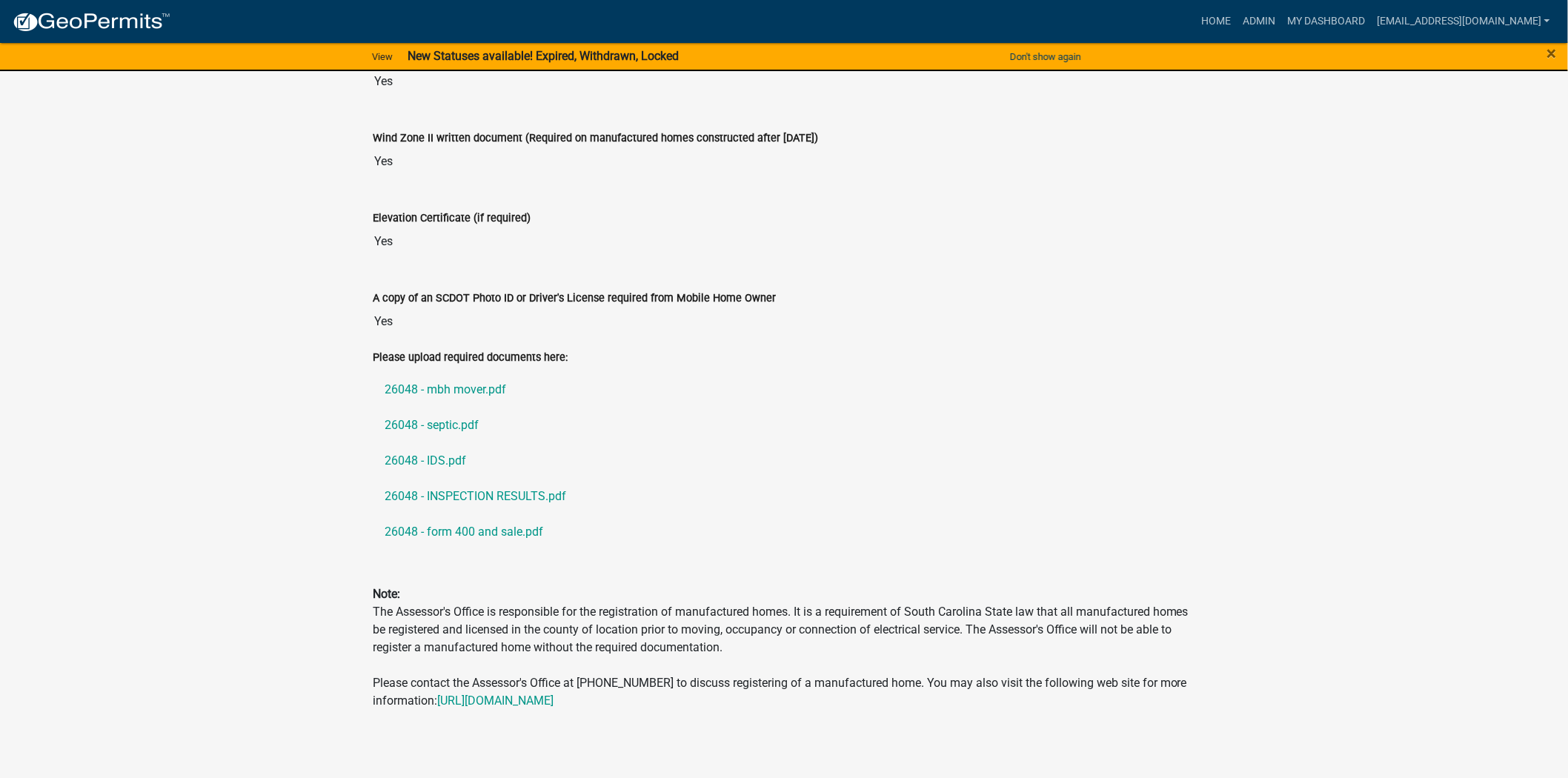
scroll to position [1740, 0]
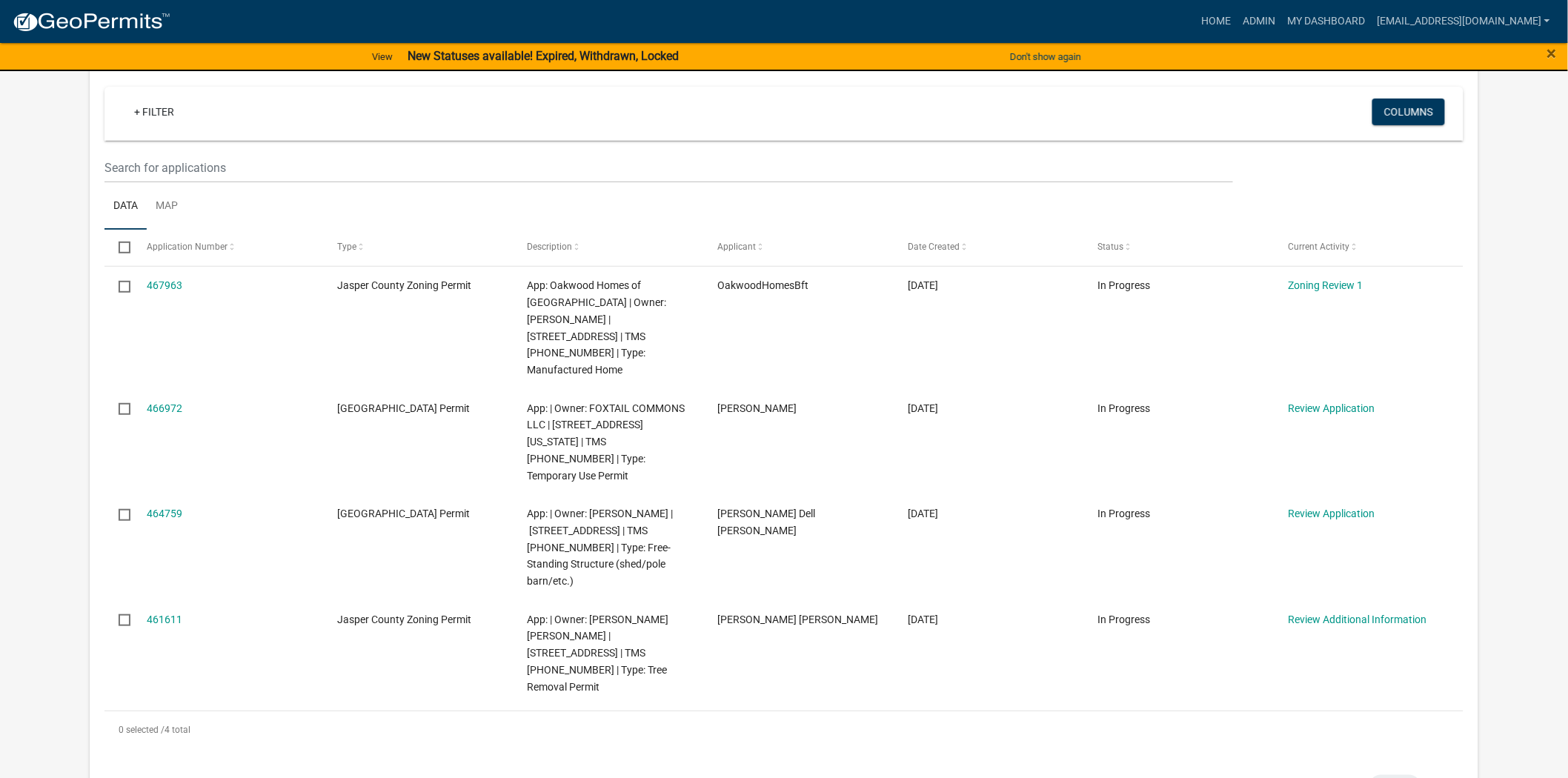
scroll to position [165, 0]
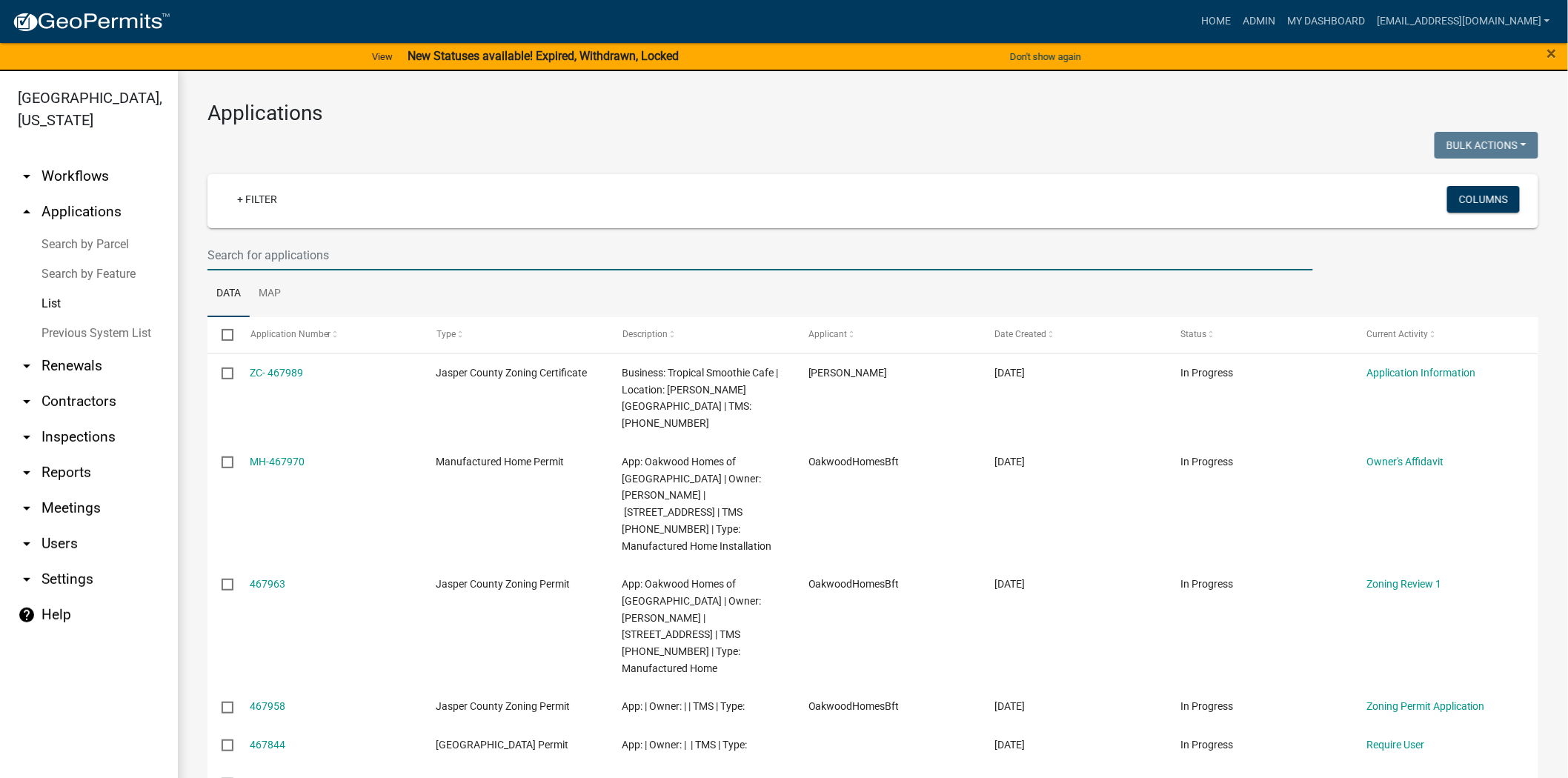
click at [480, 253] on input "text" at bounding box center [760, 255] width 1106 height 31
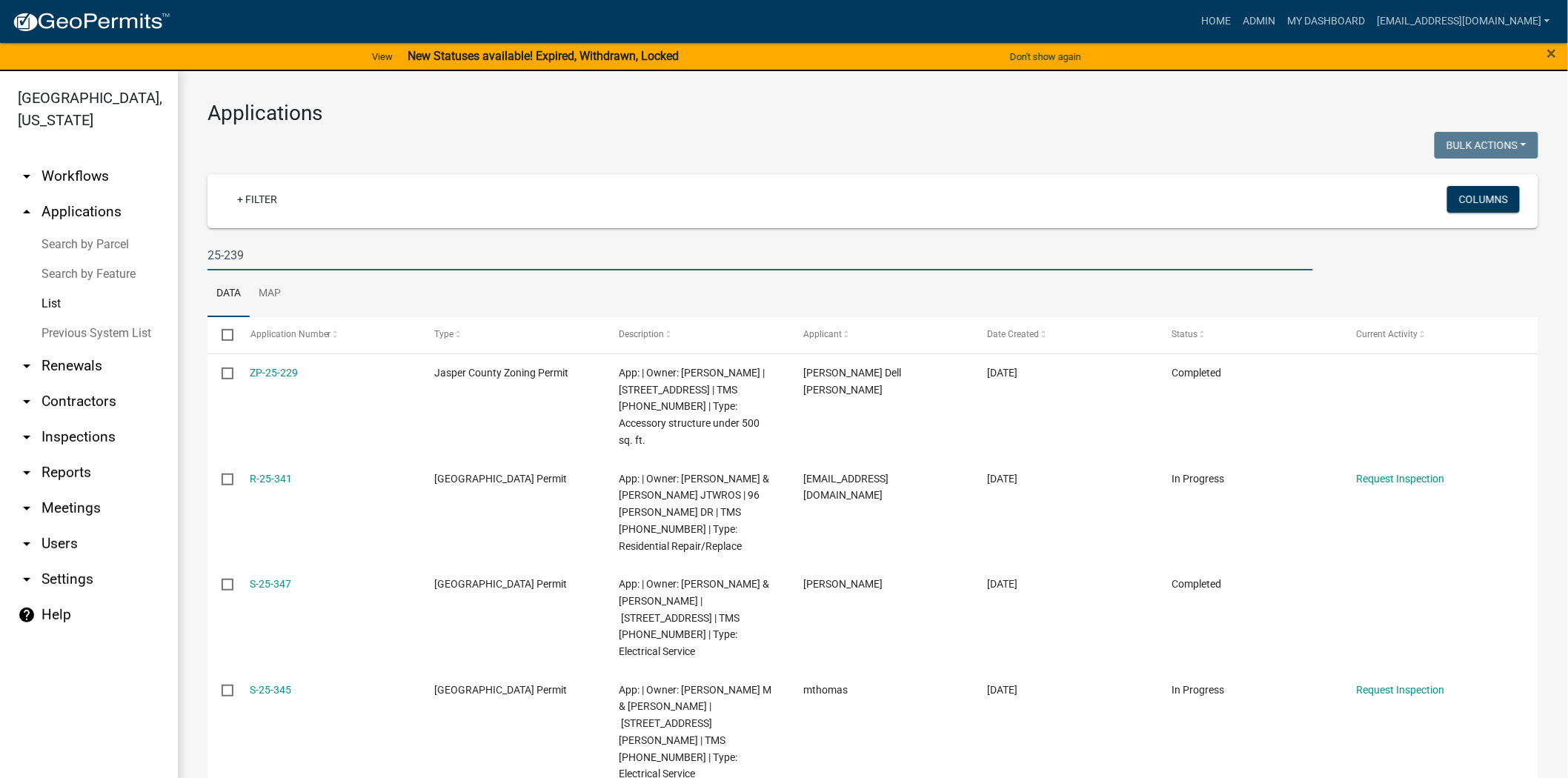
type input "25-239"
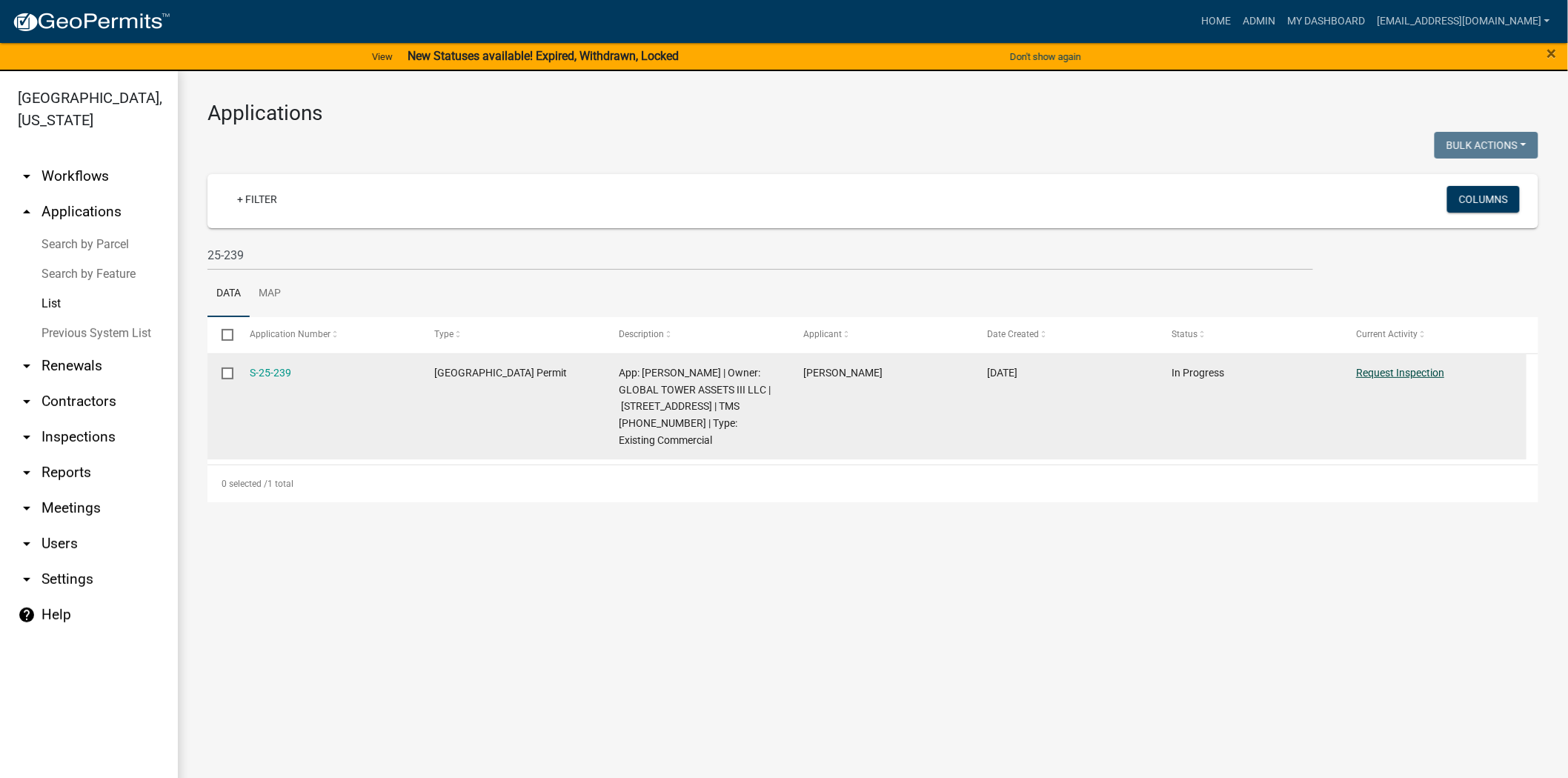
click at [1402, 375] on link "Request Inspection" at bounding box center [1400, 373] width 88 height 12
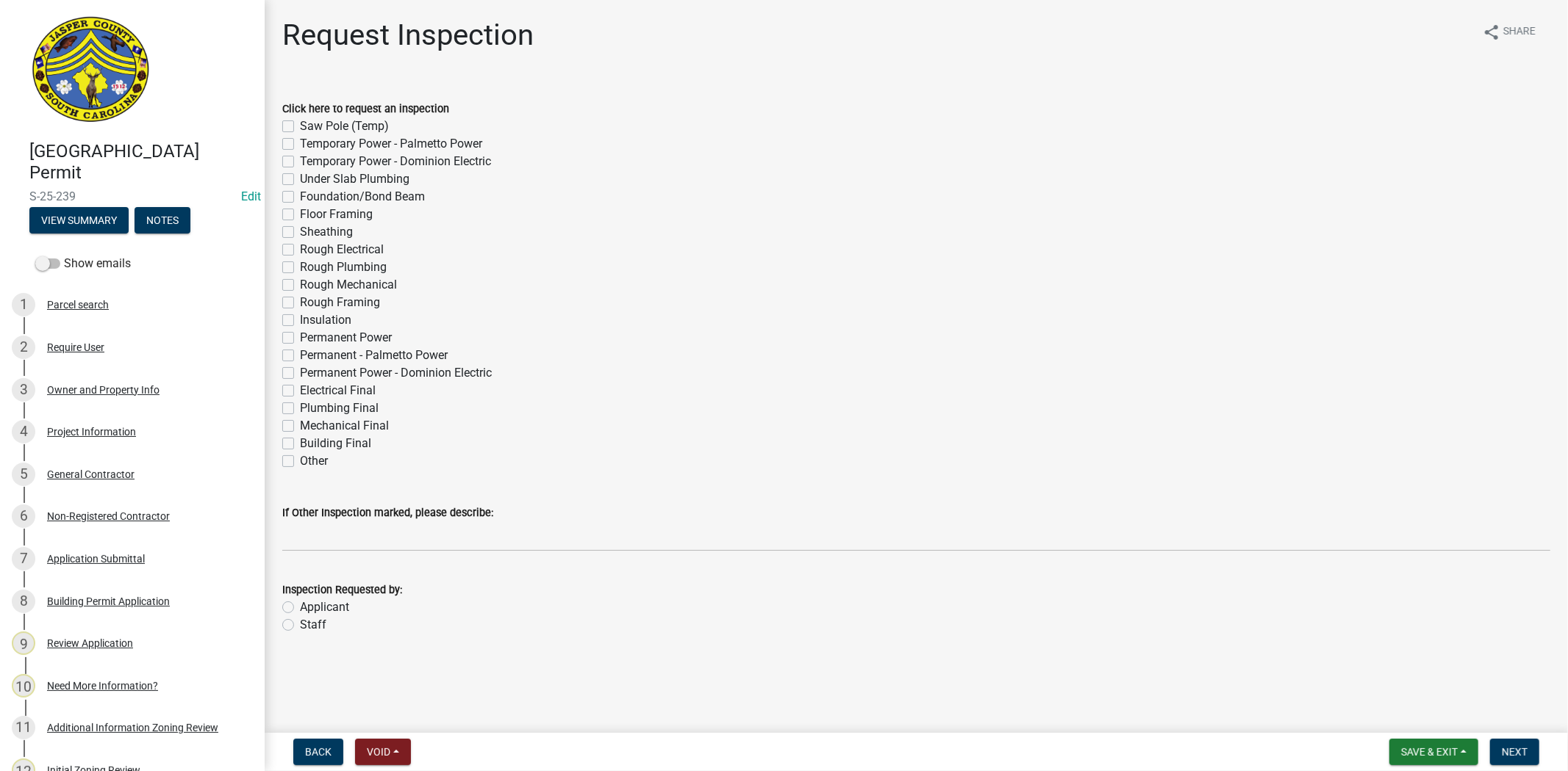
click at [300, 463] on label "Other" at bounding box center [314, 461] width 28 height 17
click at [300, 462] on input "Other" at bounding box center [305, 457] width 10 height 10
checkbox input "true"
checkbox input "false"
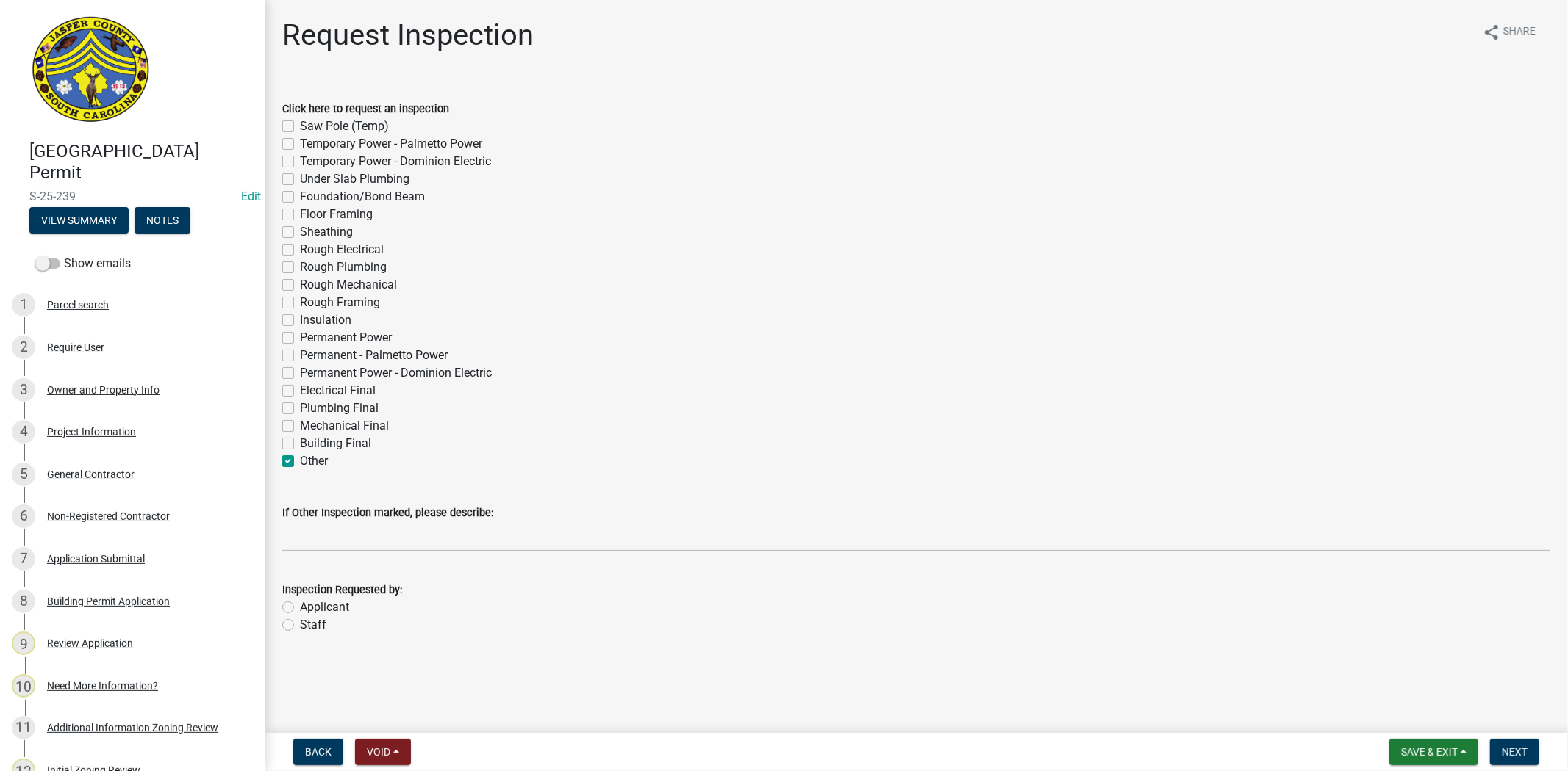
checkbox input "false"
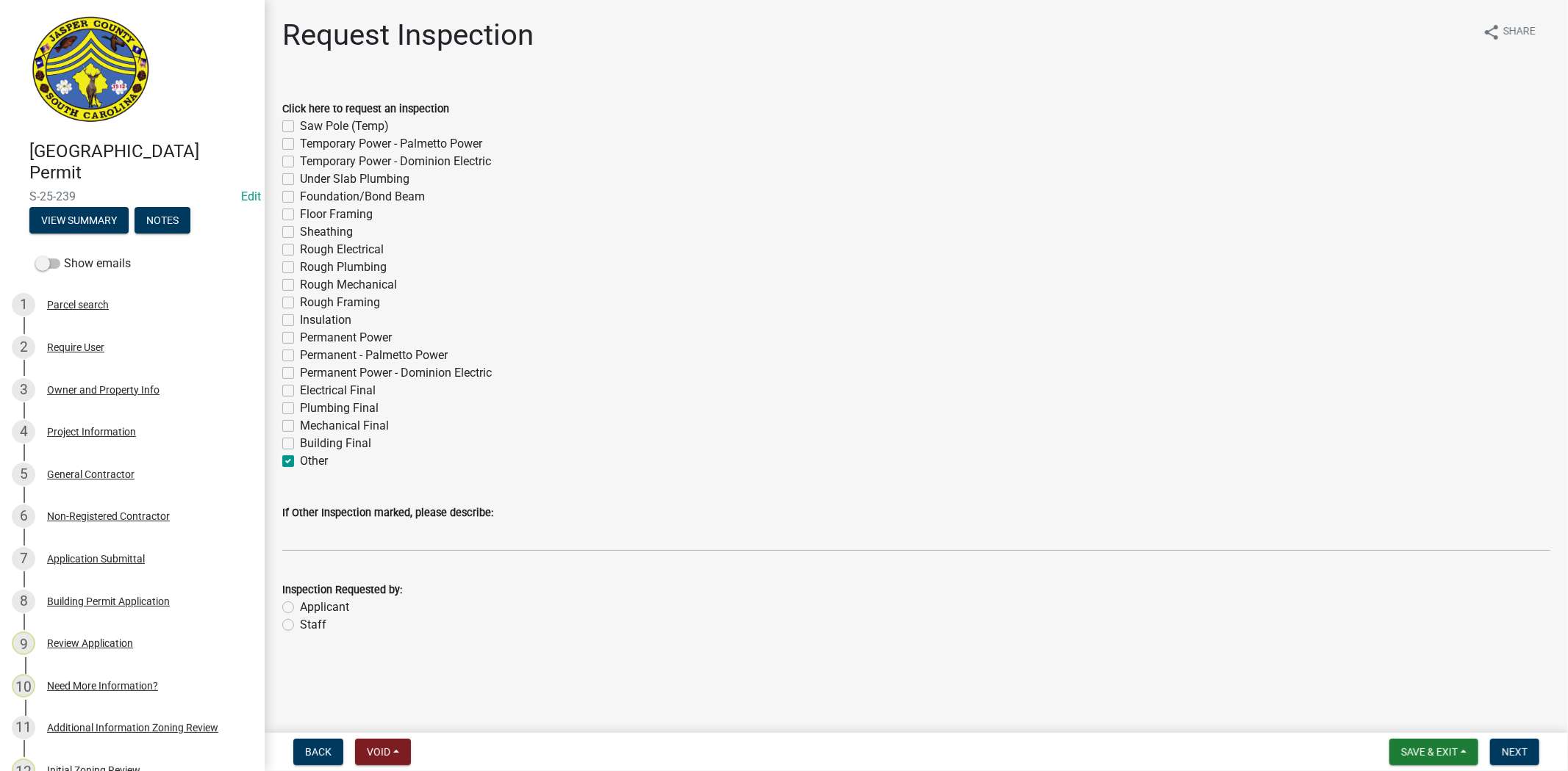
checkbox input "false"
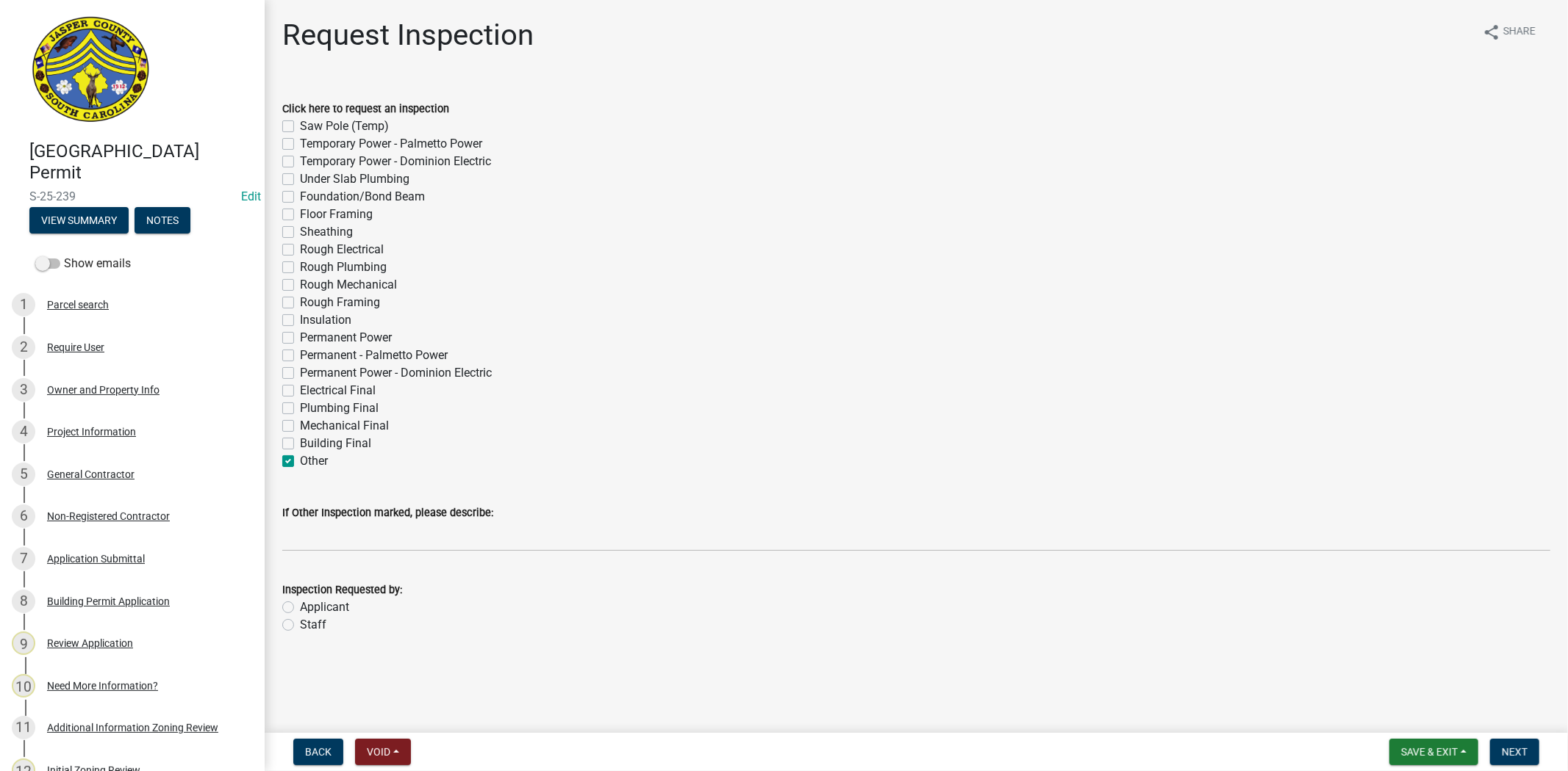
checkbox input "false"
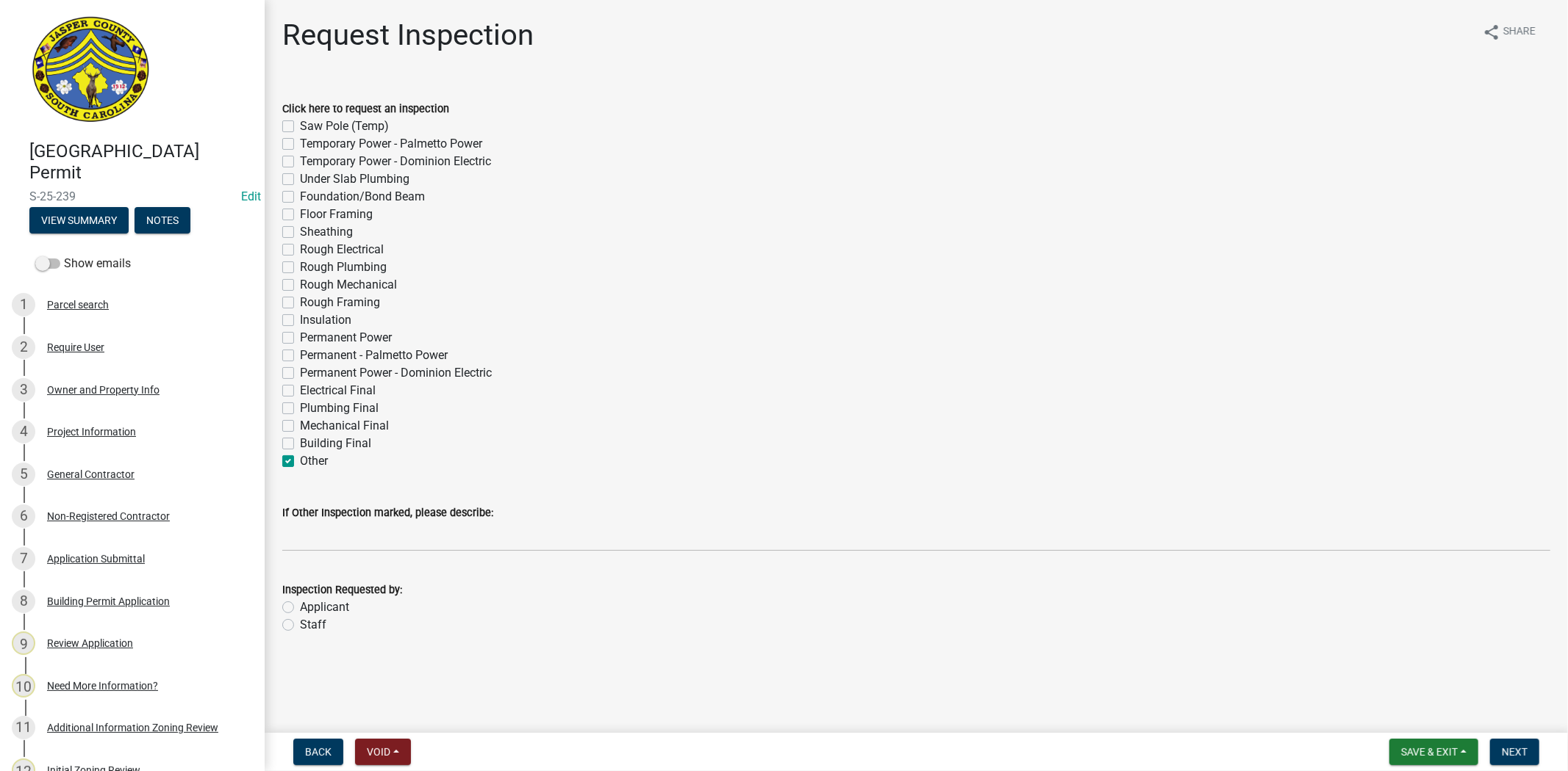
checkbox input "false"
checkbox input "true"
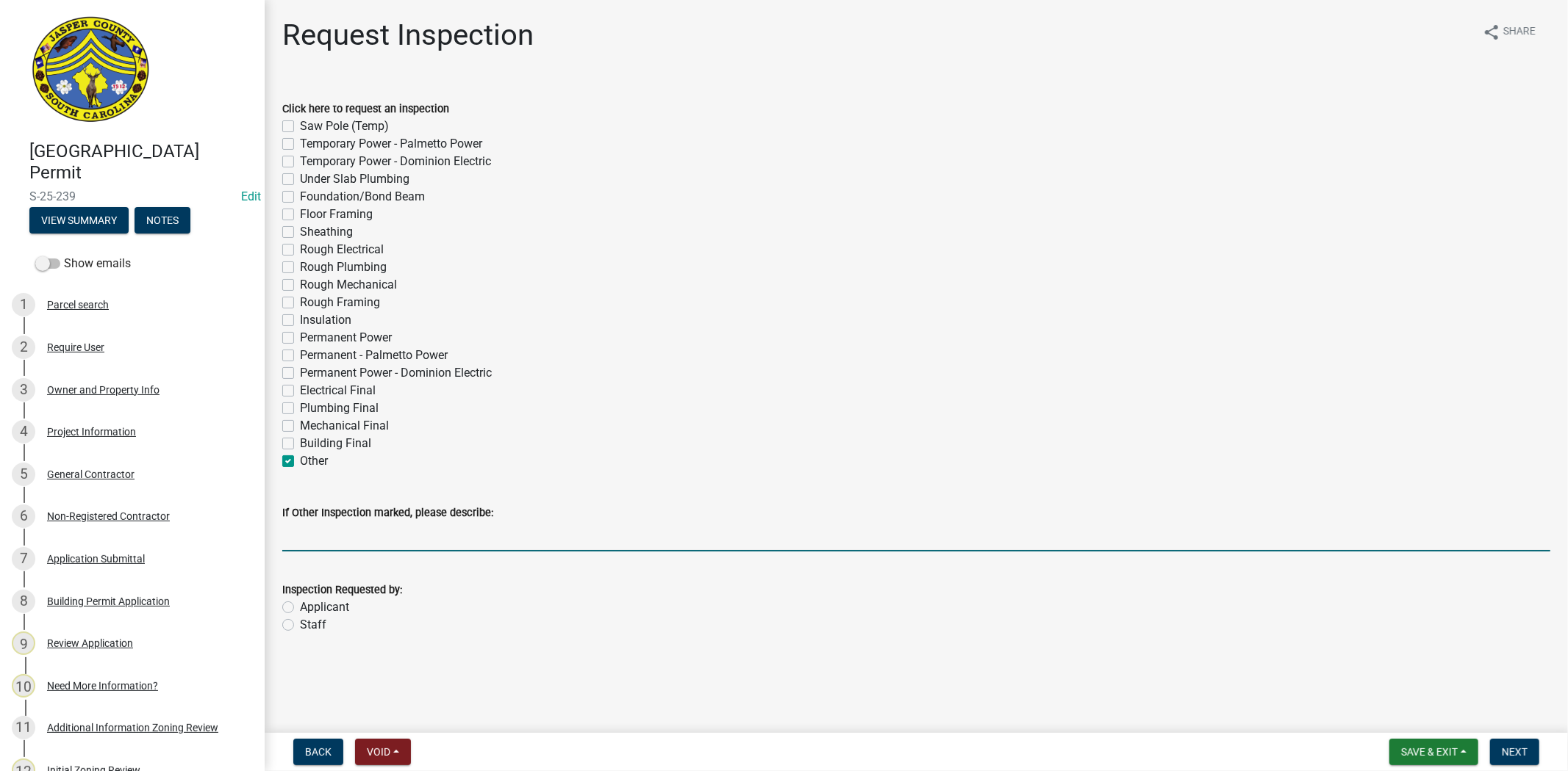
click at [318, 540] on input "If Other Inspection marked, please describe:" at bounding box center [915, 536] width 1268 height 30
click at [581, 541] on input "Underground electric and ground rod inspection" at bounding box center [915, 536] width 1268 height 30
drag, startPoint x: 459, startPoint y: 540, endPoint x: 731, endPoint y: 536, distance: 272.0
click at [731, 536] on input "Underground electric and ground rod inspection" at bounding box center [915, 536] width 1268 height 30
type input "Underground electric tuesday morning"
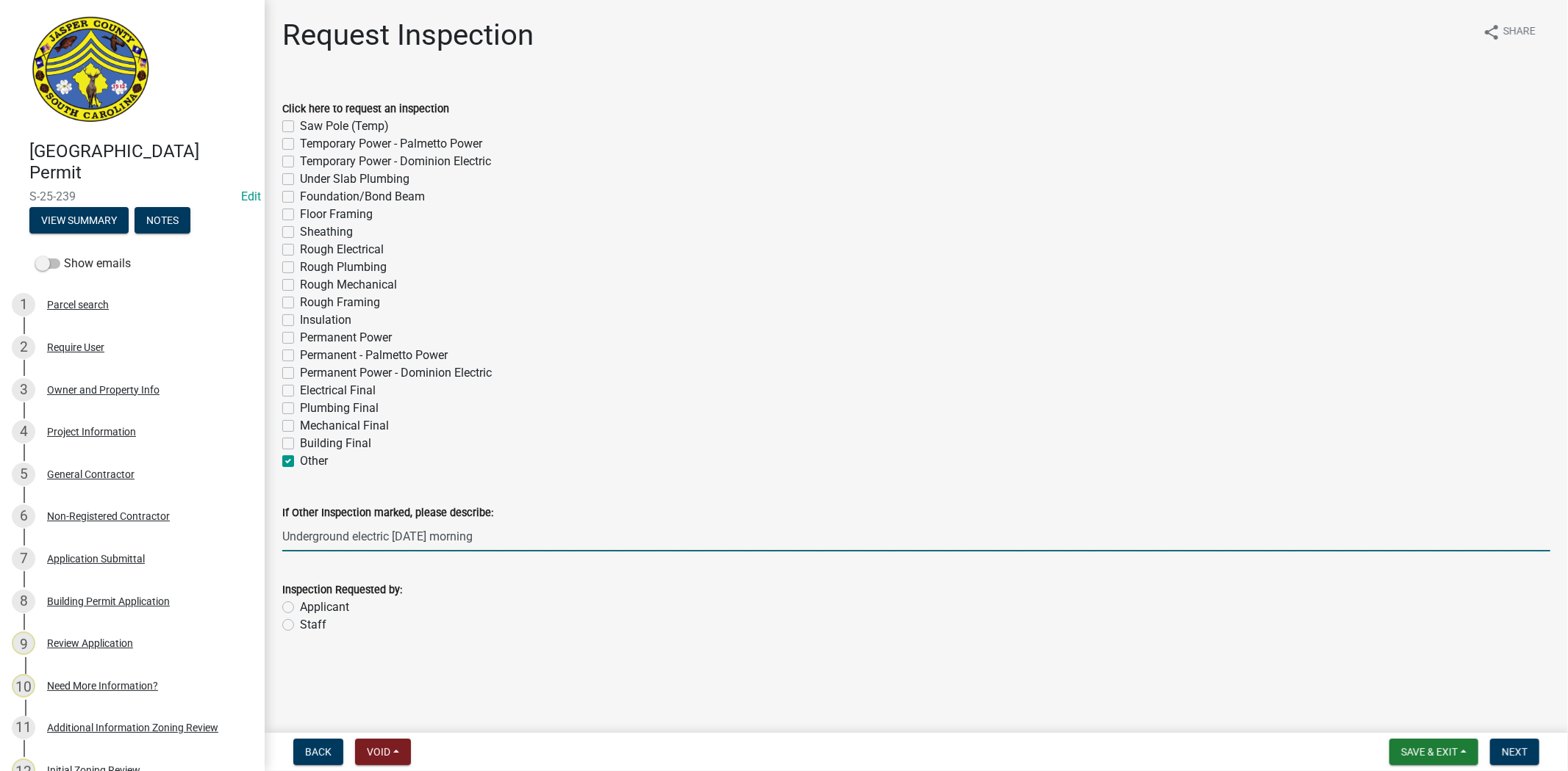
click at [300, 611] on label "Applicant" at bounding box center [325, 607] width 49 height 17
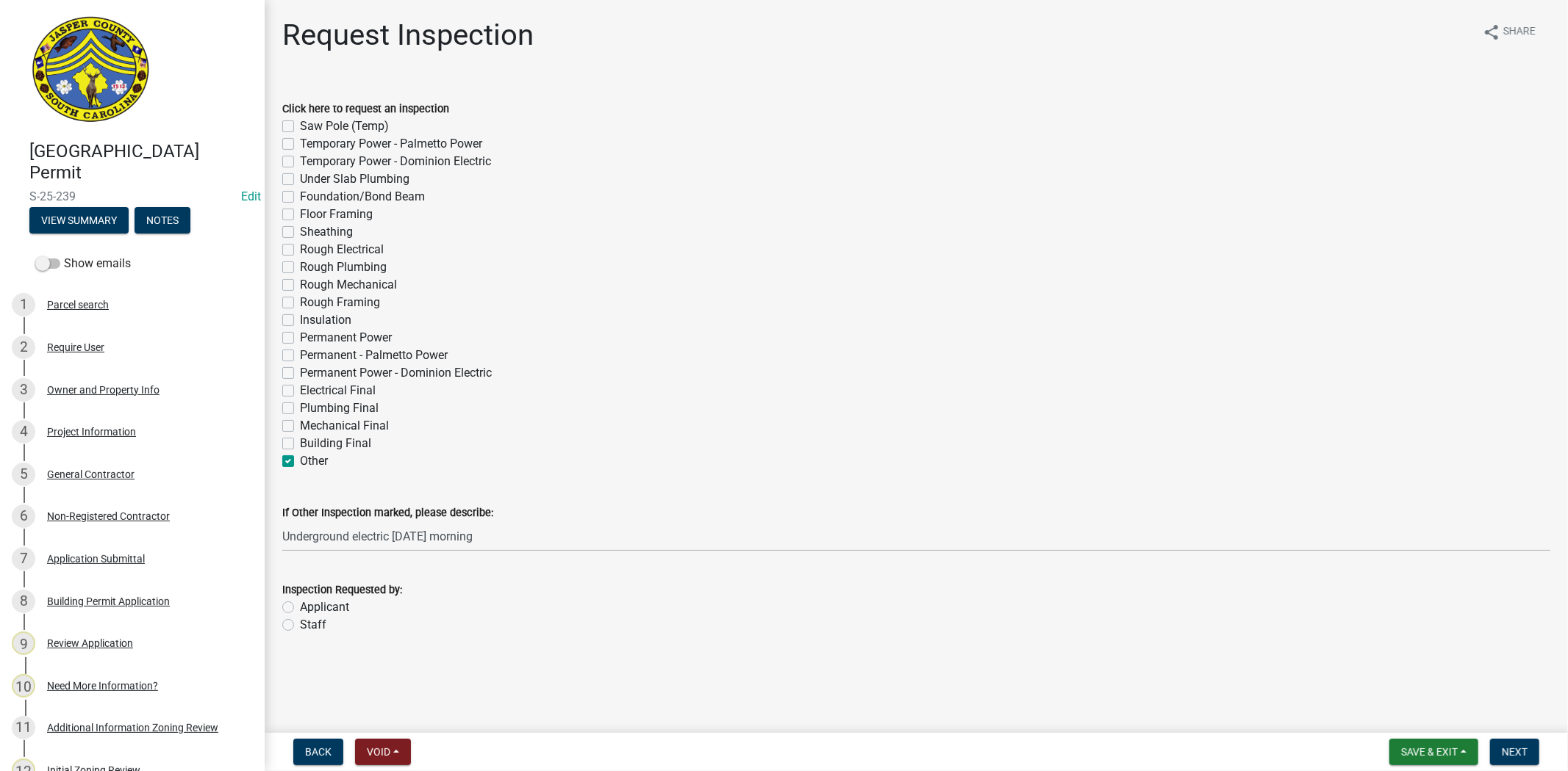
click at [300, 608] on input "Applicant" at bounding box center [305, 603] width 10 height 10
radio input "true"
click at [1507, 747] on span "Next" at bounding box center [1515, 753] width 26 height 12
